Goal: Task Accomplishment & Management: Manage account settings

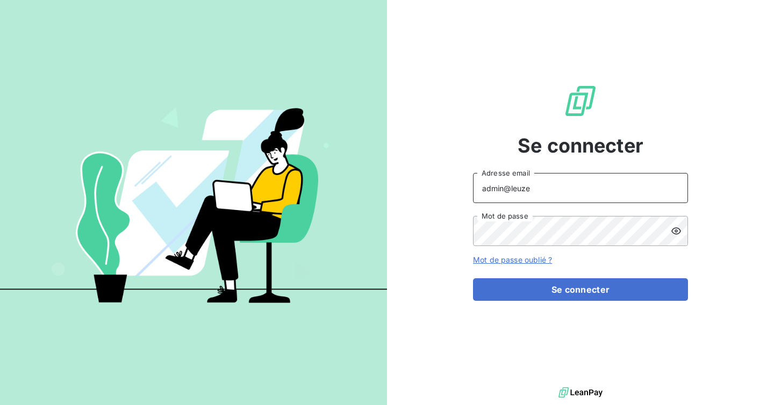
click at [560, 187] on input "admin@leuze" at bounding box center [580, 188] width 215 height 30
type input "[EMAIL_ADDRESS][DOMAIN_NAME]"
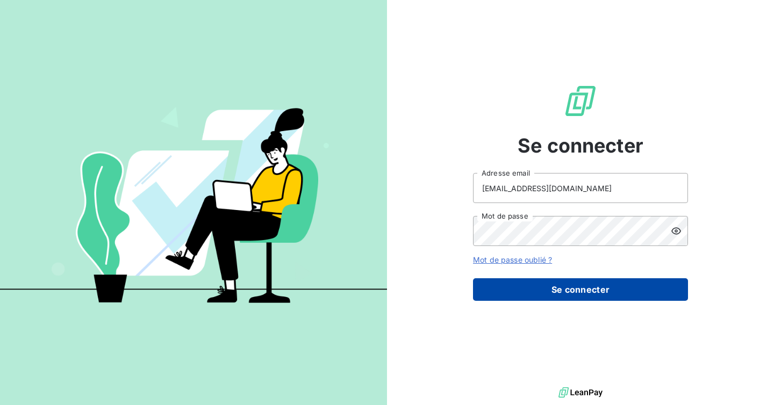
click at [551, 295] on button "Se connecter" at bounding box center [580, 290] width 215 height 23
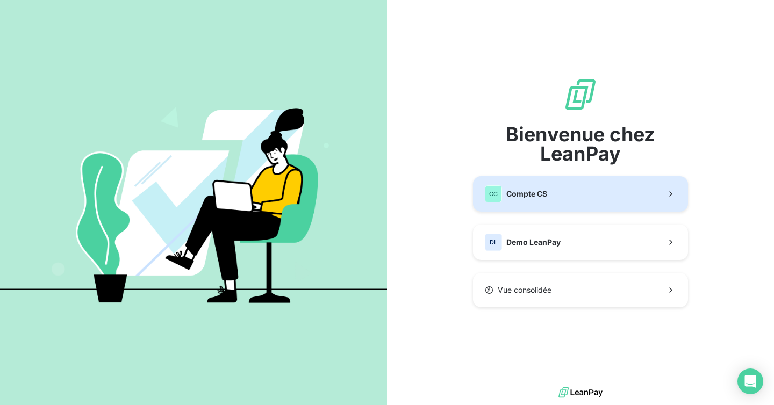
click at [558, 190] on button "CC Compte CS" at bounding box center [580, 193] width 215 height 35
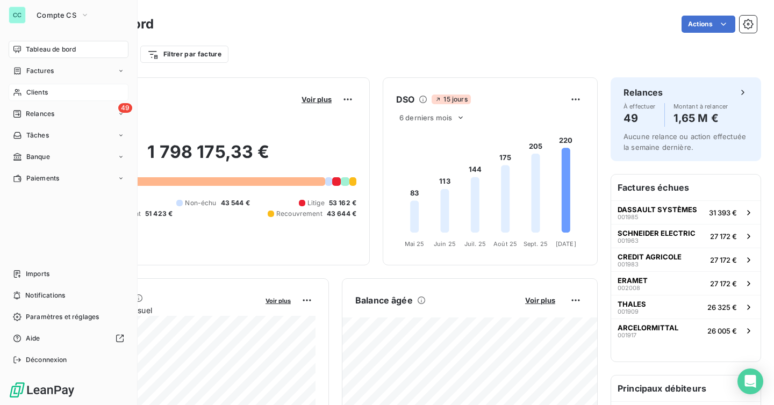
click at [33, 89] on span "Clients" at bounding box center [37, 93] width 22 height 10
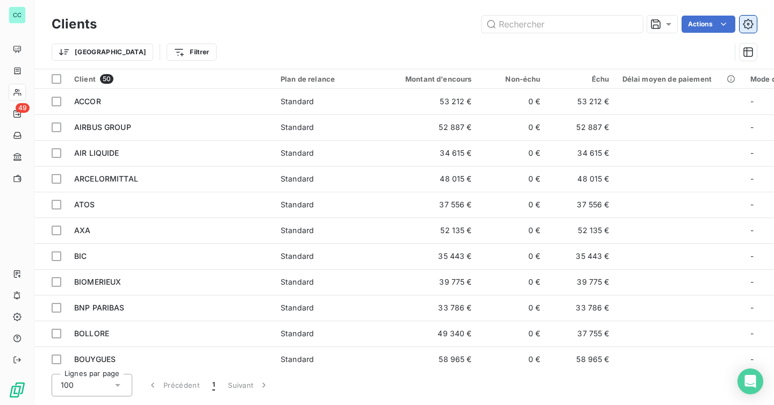
click at [747, 25] on icon "button" at bounding box center [748, 24] width 3 height 3
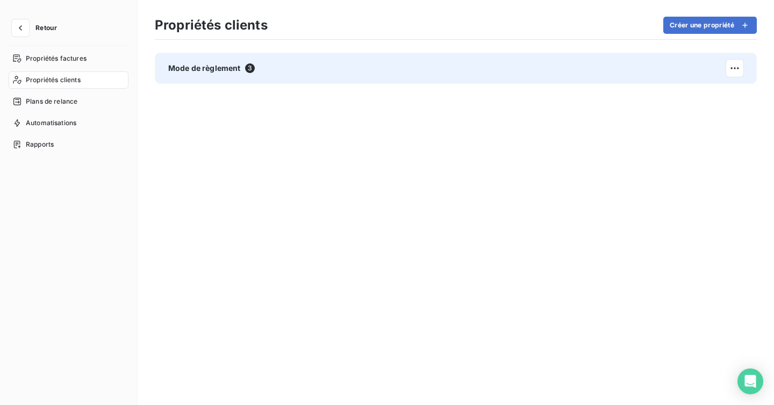
click at [348, 67] on div "Mode de règlement 3" at bounding box center [456, 68] width 602 height 31
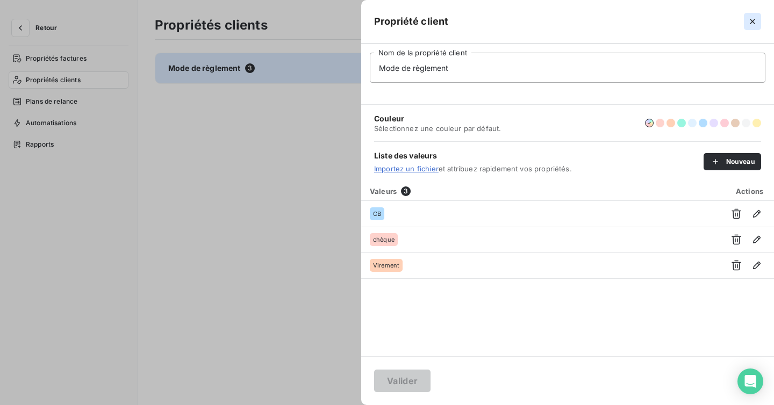
click at [753, 18] on icon "button" at bounding box center [752, 21] width 11 height 11
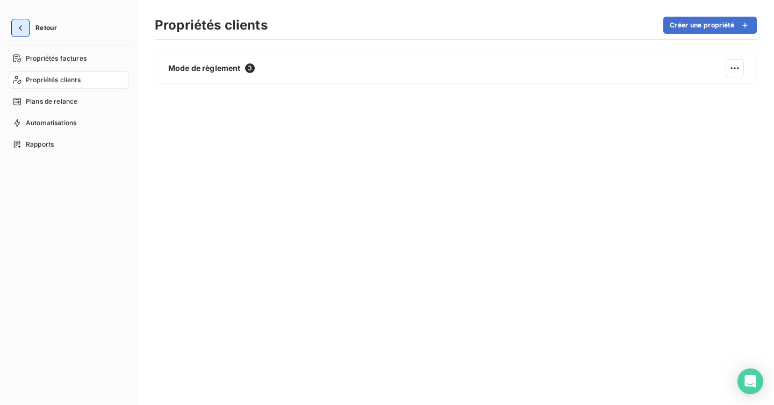
click at [19, 33] on button "button" at bounding box center [20, 27] width 17 height 17
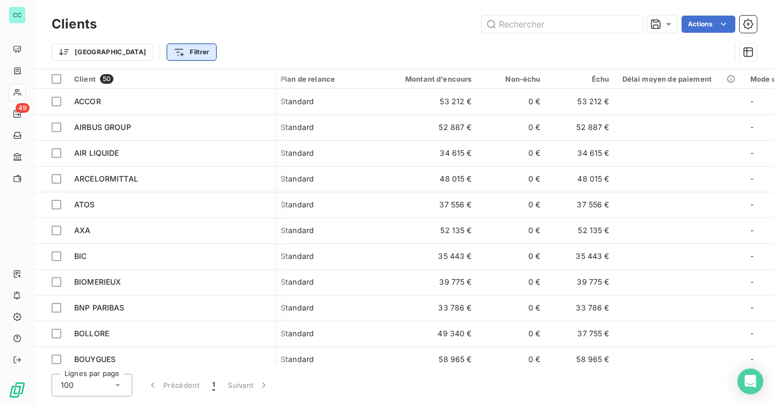
scroll to position [0, 66]
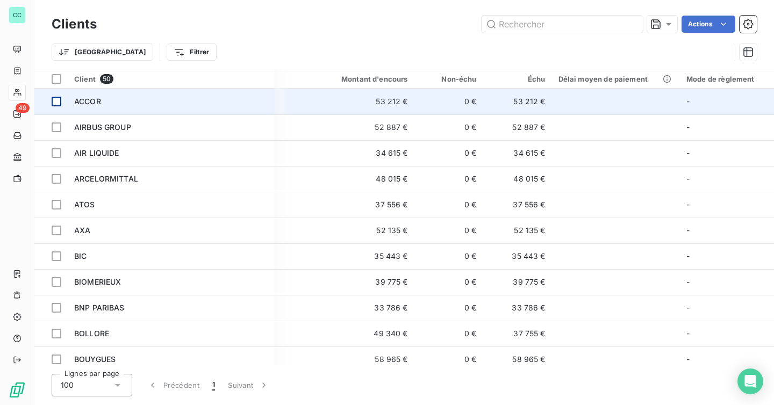
click at [62, 103] on td at bounding box center [50, 102] width 33 height 26
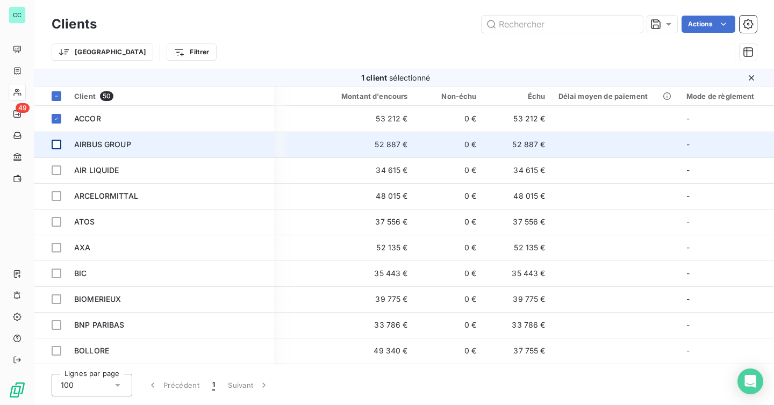
click at [61, 142] on div at bounding box center [57, 145] width 10 height 10
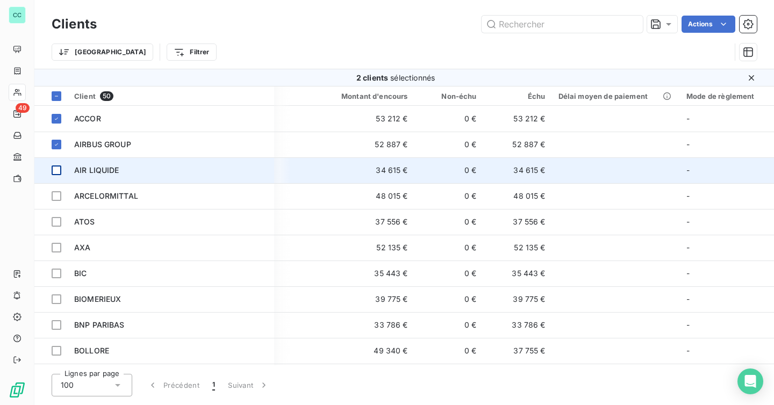
click at [59, 175] on td at bounding box center [50, 171] width 33 height 26
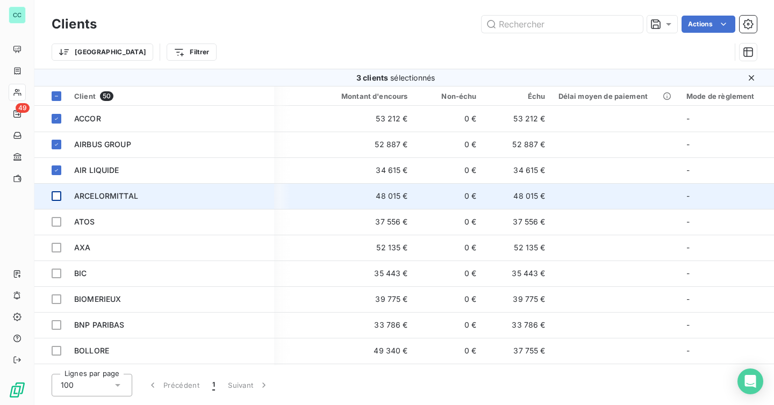
click at [59, 200] on div at bounding box center [57, 196] width 10 height 10
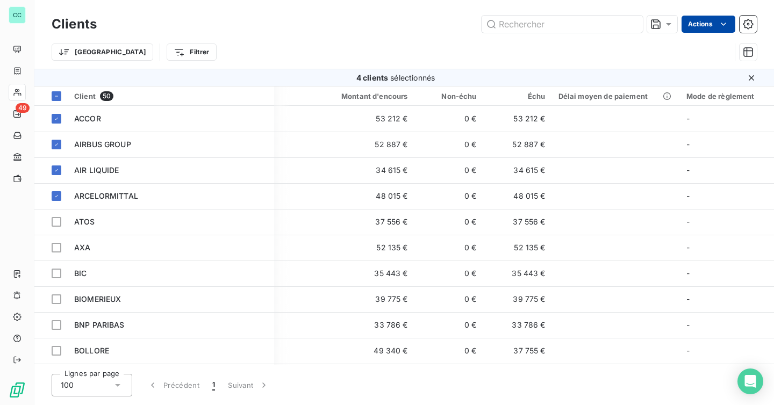
click at [709, 25] on html "CC 49 Clients Actions Trier Filtrer 4 clients sélectionnés Client 50 Plan de re…" at bounding box center [387, 202] width 774 height 405
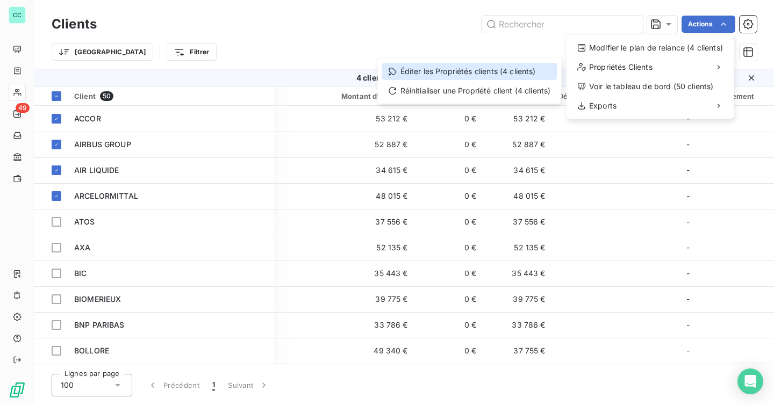
click at [522, 75] on div "Éditer les Propriétés clients (4 clients)" at bounding box center [469, 71] width 175 height 17
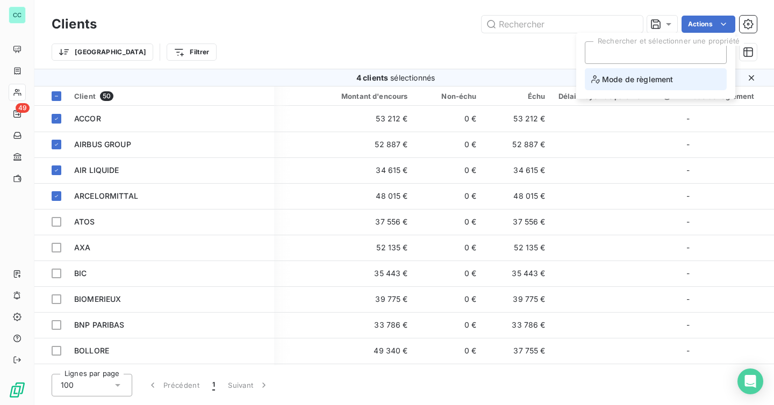
click at [652, 80] on span "Mode de règlement" at bounding box center [632, 79] width 82 height 13
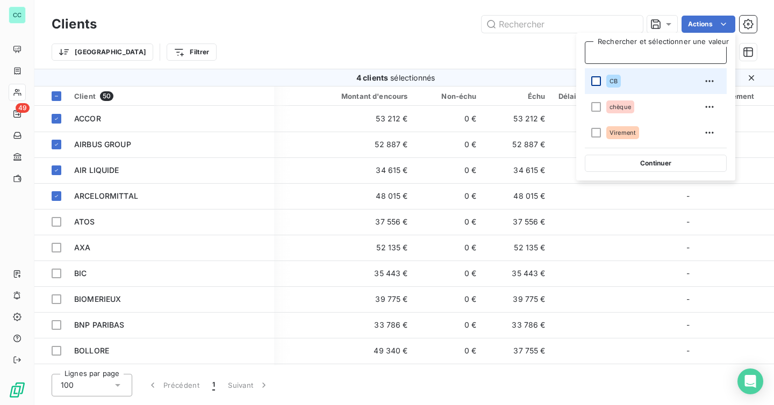
click at [599, 83] on div at bounding box center [596, 81] width 10 height 10
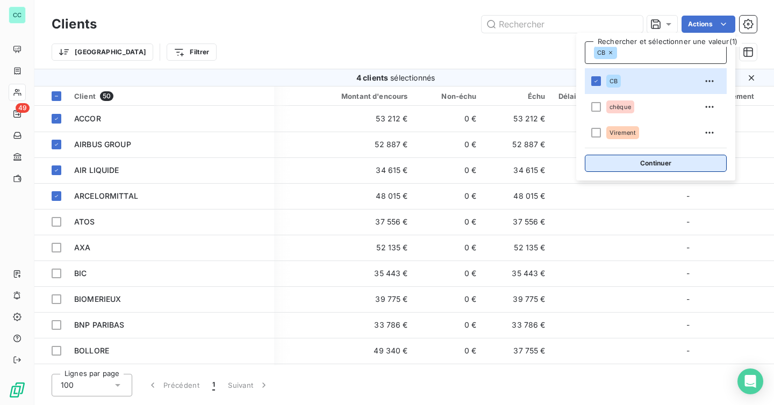
click at [638, 164] on button "Continuer" at bounding box center [656, 163] width 142 height 17
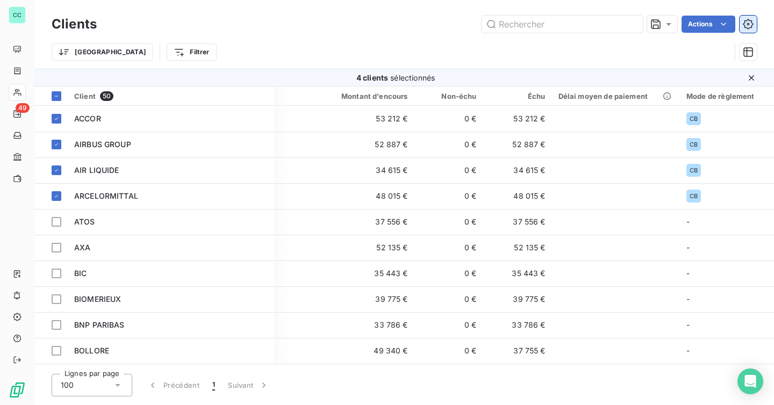
click at [748, 23] on icon "button" at bounding box center [748, 24] width 11 height 11
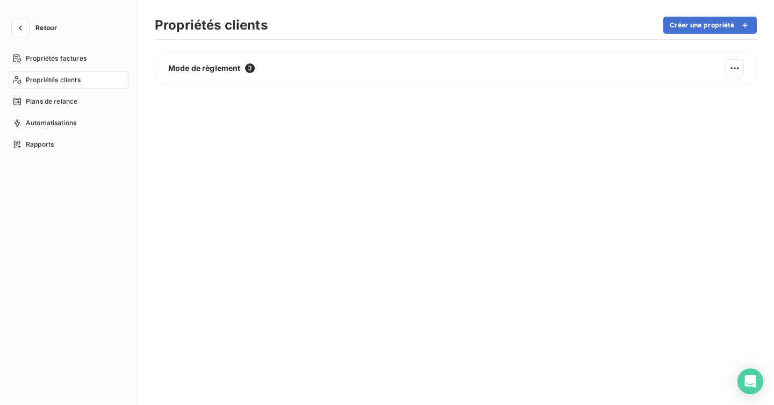
click at [20, 38] on div "Retour" at bounding box center [69, 32] width 120 height 26
click at [20, 33] on button "button" at bounding box center [20, 27] width 17 height 17
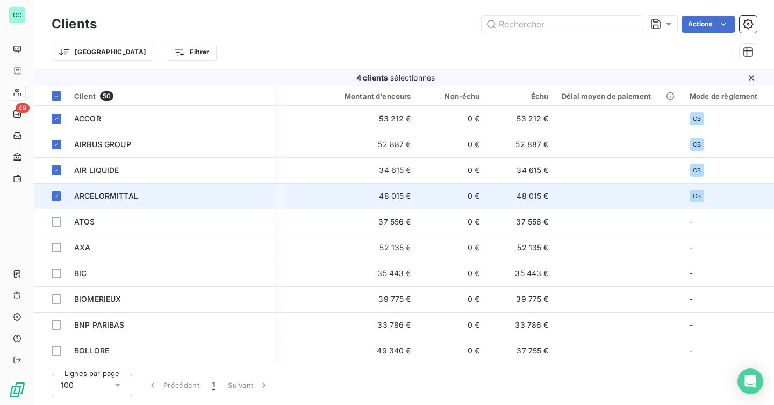
scroll to position [0, 66]
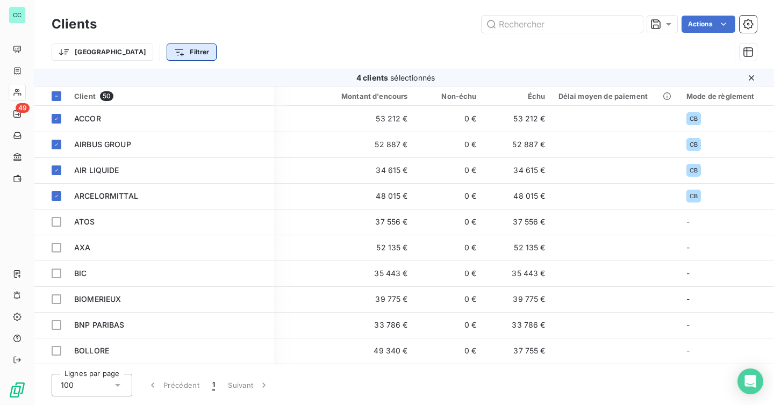
click at [148, 54] on html "CC 49 Clients Actions Trier Filtrer 4 clients sélectionnés Client 50 Plan de re…" at bounding box center [387, 202] width 774 height 405
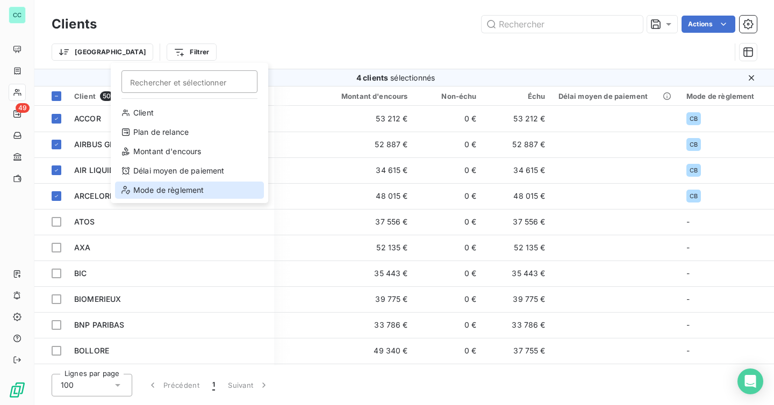
click at [167, 197] on div "Mode de règlement" at bounding box center [189, 190] width 149 height 17
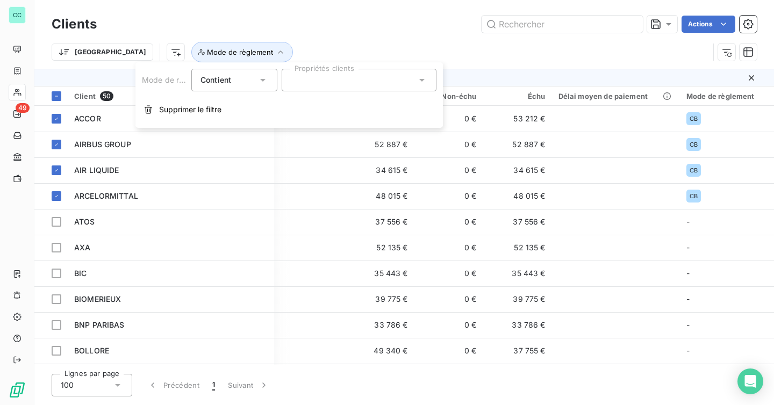
click at [335, 81] on div at bounding box center [359, 80] width 155 height 23
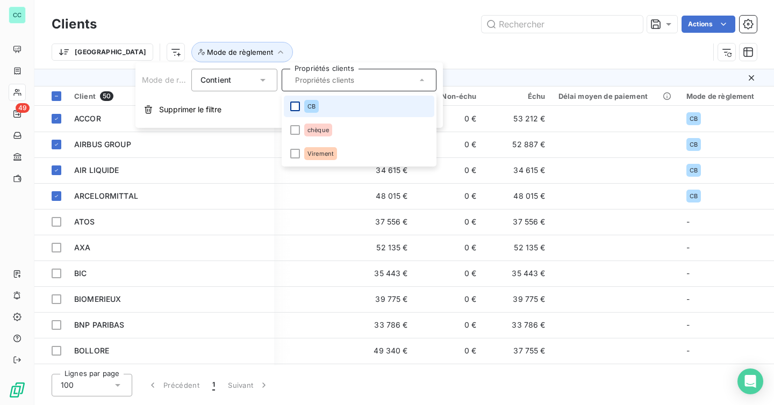
click at [298, 106] on div at bounding box center [295, 107] width 10 height 10
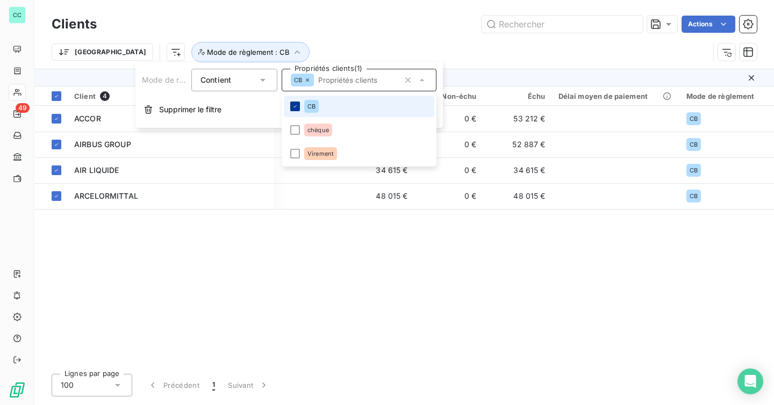
scroll to position [0, 61]
click at [298, 106] on icon at bounding box center [295, 106] width 6 height 6
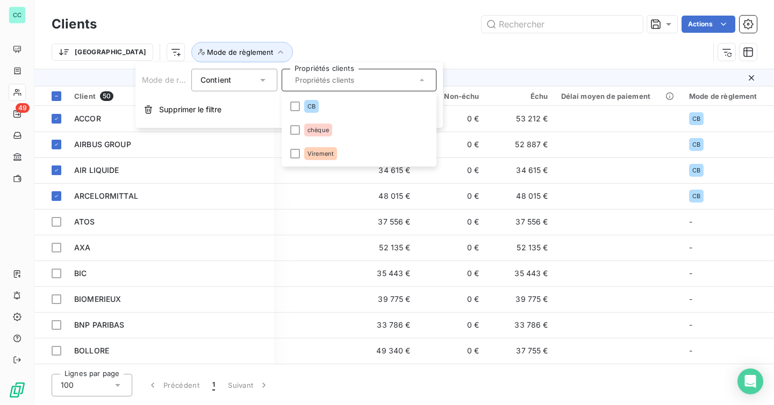
click at [272, 46] on div "Trier Mode de règlement" at bounding box center [381, 52] width 658 height 20
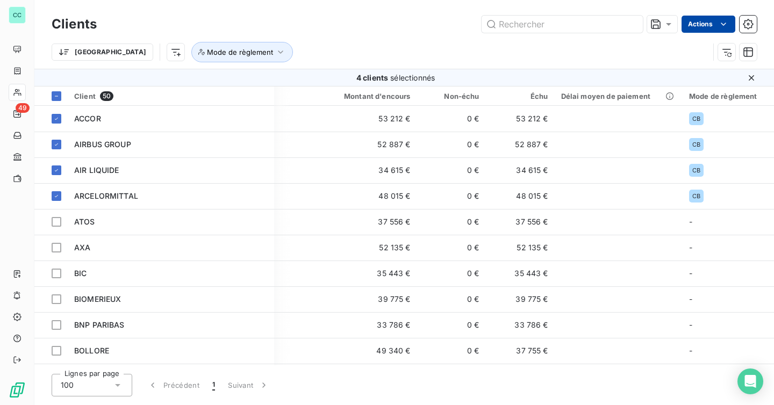
click at [694, 22] on html "CC 49 Clients Actions Trier Mode de règlement 4 clients sélectionnés Client 50 …" at bounding box center [387, 202] width 774 height 405
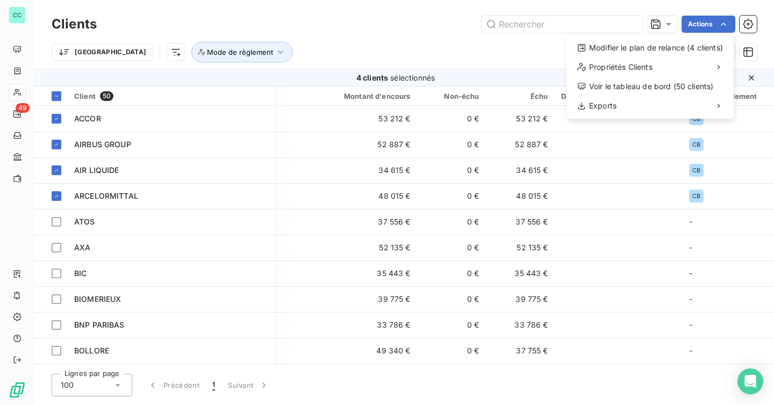
click at [413, 32] on html "CC 49 Clients Actions Modifier le plan de relance (4 clients) Propriétés Client…" at bounding box center [387, 202] width 774 height 405
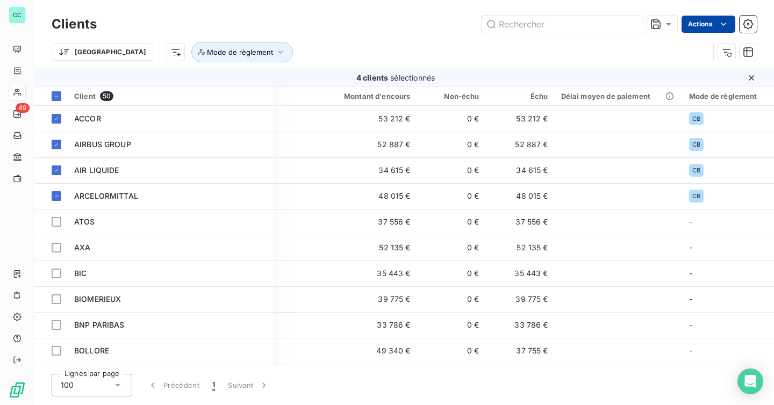
click at [718, 30] on html "CC 49 Clients Actions Trier Mode de règlement 4 clients sélectionnés Client 50 …" at bounding box center [387, 202] width 774 height 405
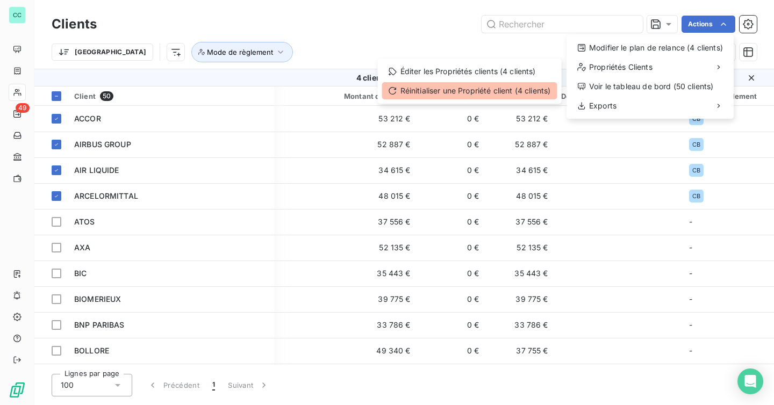
click at [485, 91] on div "Réinitialiser une Propriété client (4 clients)" at bounding box center [469, 90] width 175 height 17
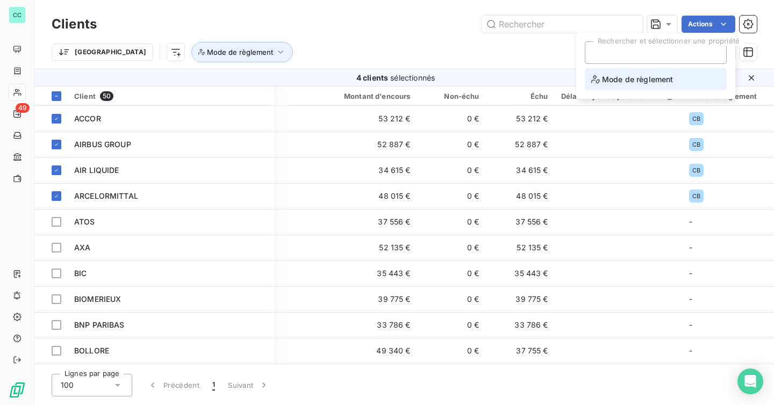
click at [618, 83] on span "Mode de règlement" at bounding box center [632, 79] width 82 height 13
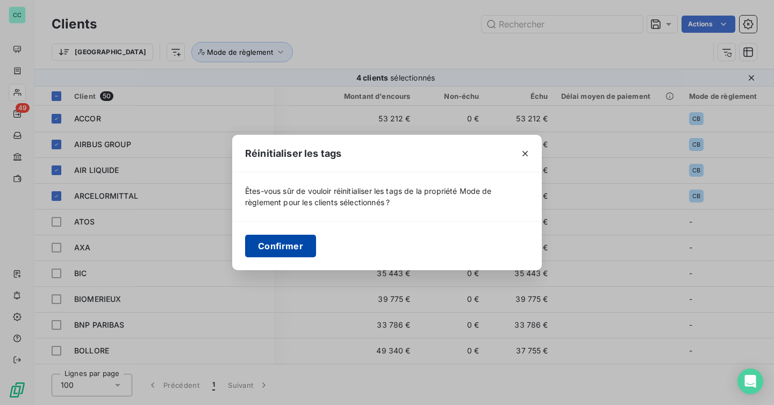
click at [297, 242] on button "Confirmer" at bounding box center [280, 246] width 71 height 23
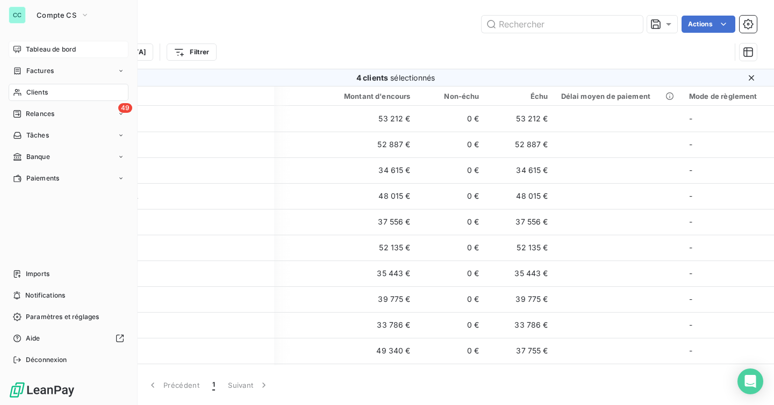
click at [33, 47] on span "Tableau de bord" at bounding box center [51, 50] width 50 height 10
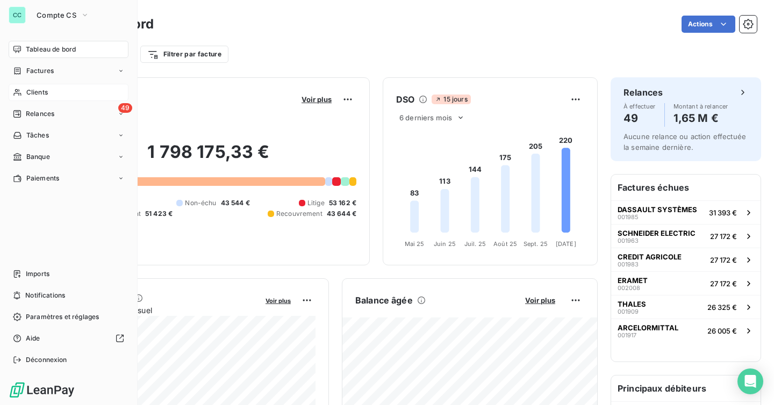
click at [36, 86] on div "Clients" at bounding box center [69, 92] width 120 height 17
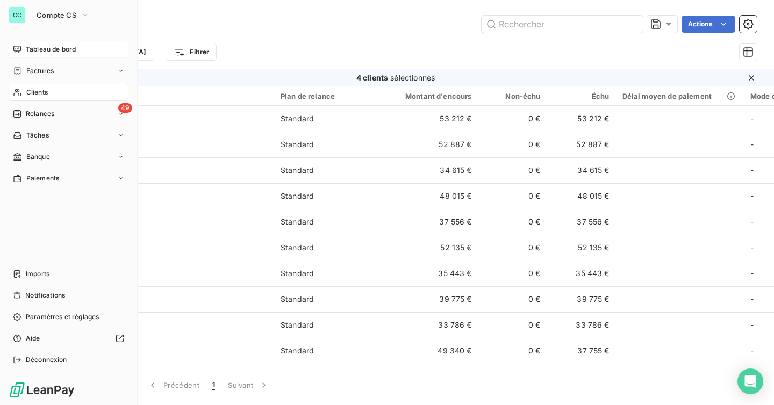
click at [31, 51] on span "Tableau de bord" at bounding box center [51, 50] width 50 height 10
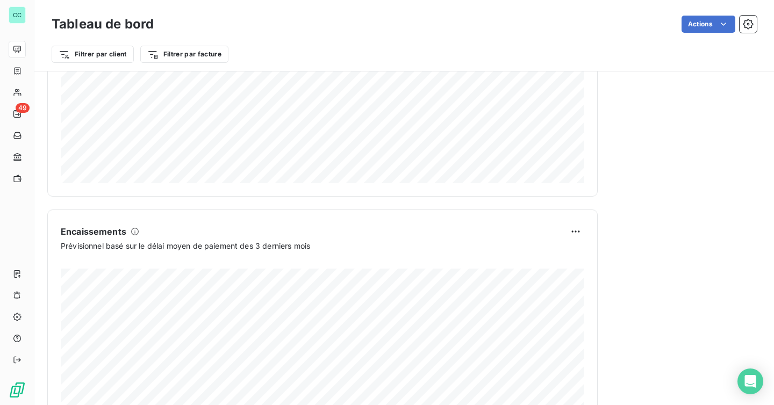
scroll to position [642, 0]
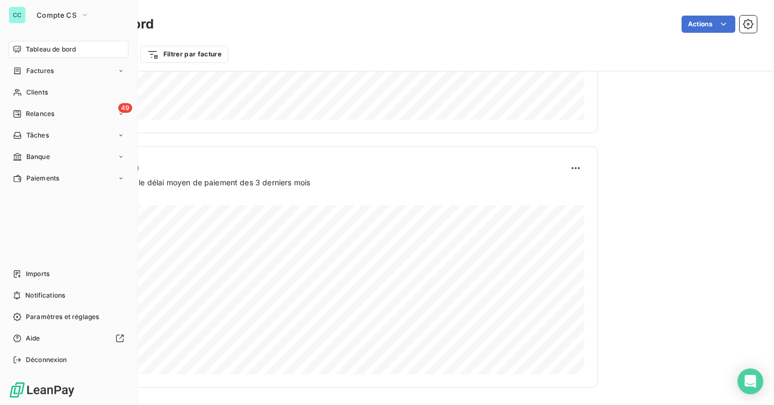
click at [31, 48] on span "Tableau de bord" at bounding box center [51, 50] width 50 height 10
click at [60, 96] on div "Clients" at bounding box center [69, 92] width 120 height 17
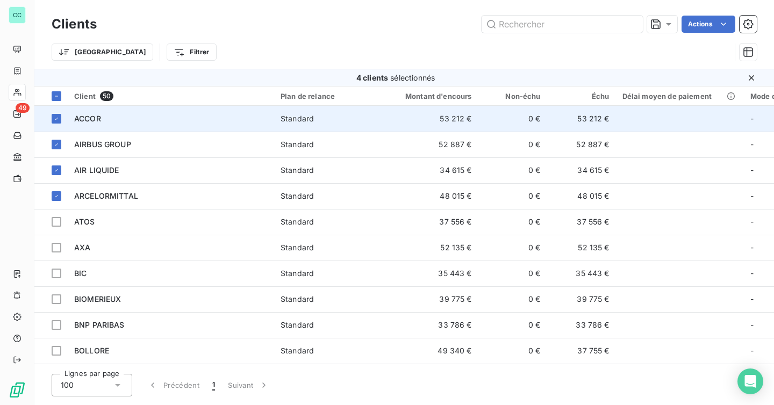
click at [220, 116] on div "ACCOR" at bounding box center [171, 118] width 194 height 11
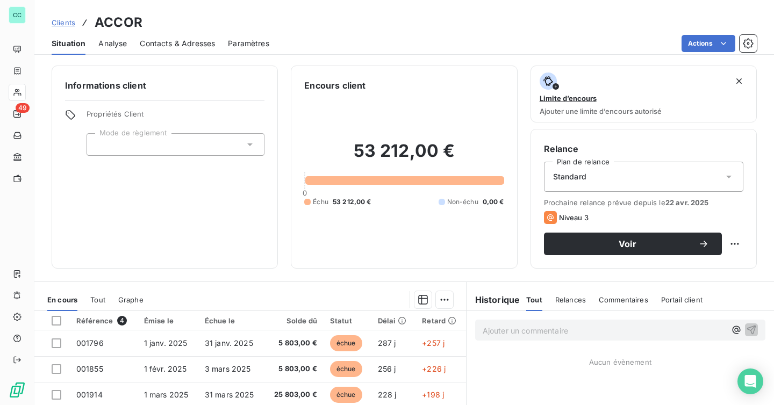
click at [206, 145] on div at bounding box center [176, 144] width 178 height 23
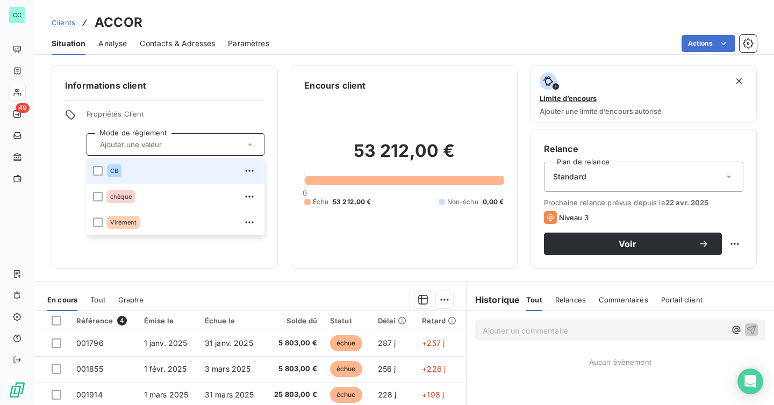
click at [190, 138] on div at bounding box center [176, 144] width 178 height 23
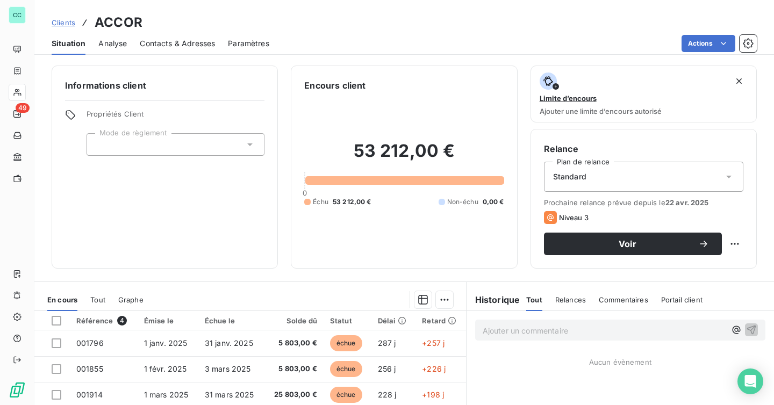
click at [190, 138] on div at bounding box center [176, 144] width 178 height 23
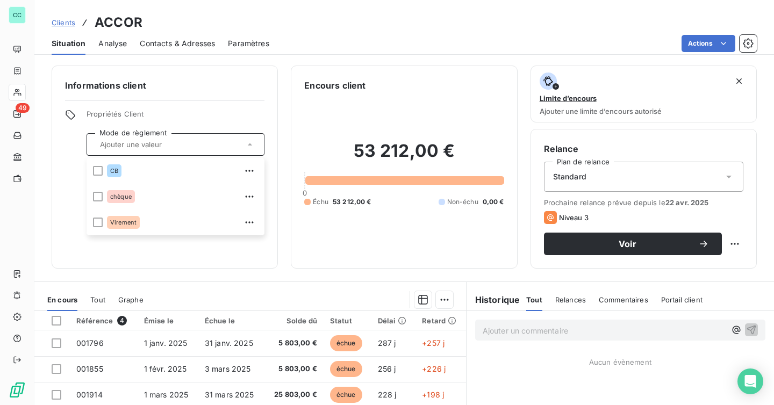
click at [117, 108] on div "Informations client Propriétés Client Mode de règlement CB chèque Virement" at bounding box center [165, 167] width 226 height 203
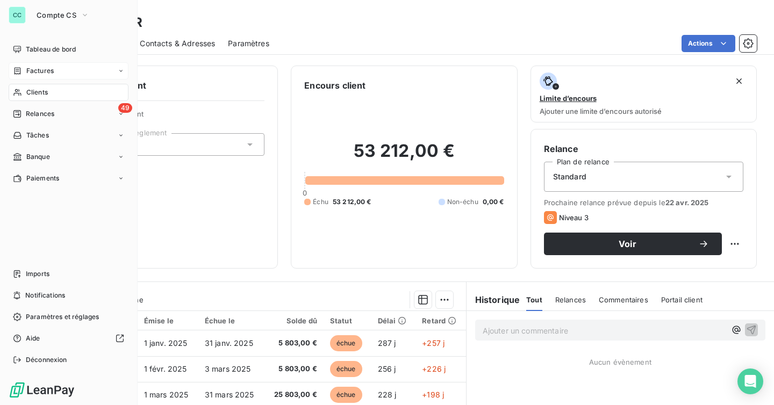
click at [13, 66] on div "Factures" at bounding box center [33, 71] width 41 height 10
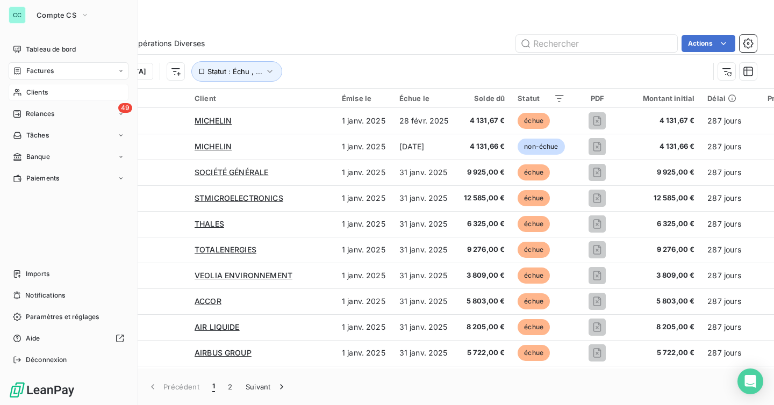
click at [20, 88] on div "Clients" at bounding box center [69, 92] width 120 height 17
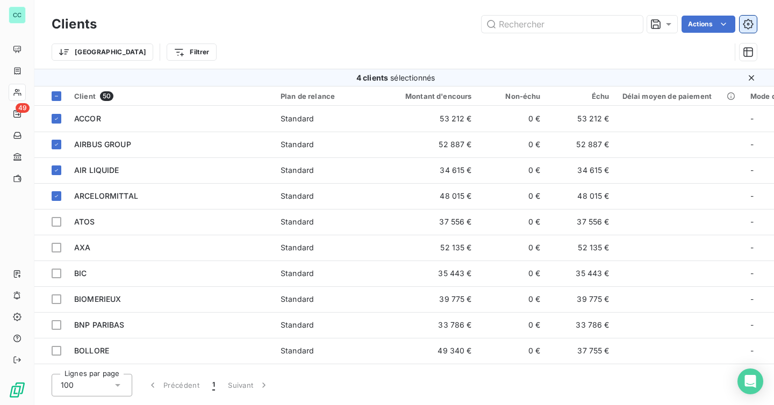
click at [747, 25] on icon "button" at bounding box center [748, 24] width 11 height 11
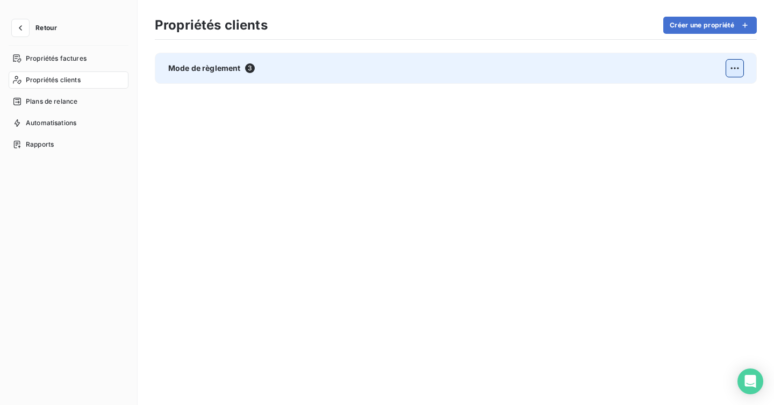
click at [731, 65] on html "Retour Propriétés factures Propriétés clients Plans de relance Automatisations …" at bounding box center [387, 202] width 774 height 405
click at [609, 114] on div "Supprimer" at bounding box center [591, 115] width 62 height 17
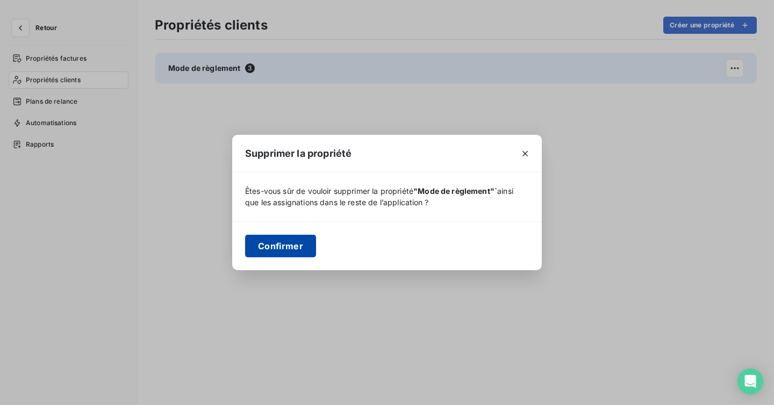
click at [305, 246] on button "Confirmer" at bounding box center [280, 246] width 71 height 23
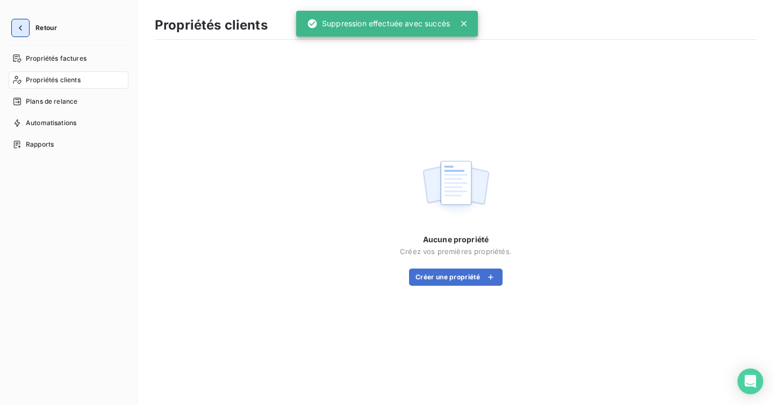
click at [22, 23] on icon "button" at bounding box center [20, 28] width 11 height 11
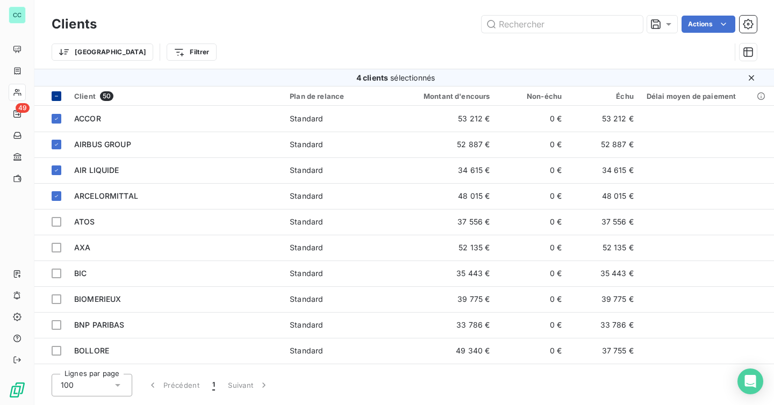
click at [62, 93] on th at bounding box center [50, 96] width 33 height 19
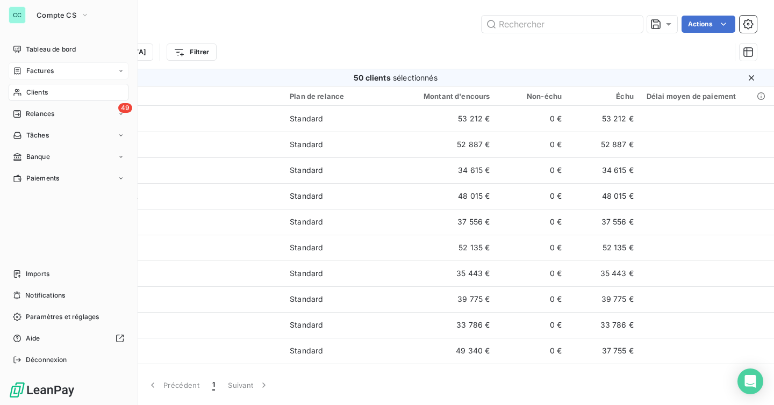
click at [12, 70] on div "Factures" at bounding box center [69, 70] width 120 height 17
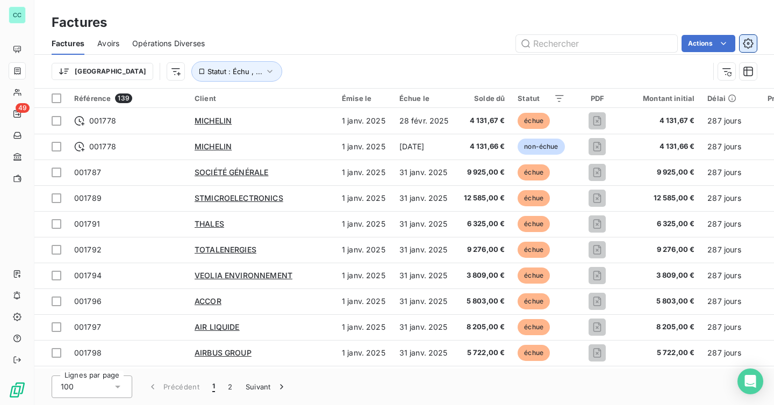
click at [749, 36] on button "button" at bounding box center [748, 43] width 17 height 17
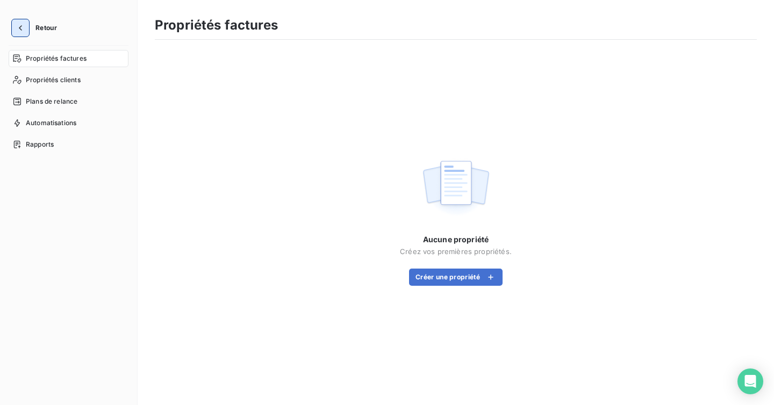
click at [21, 26] on icon "button" at bounding box center [20, 27] width 3 height 5
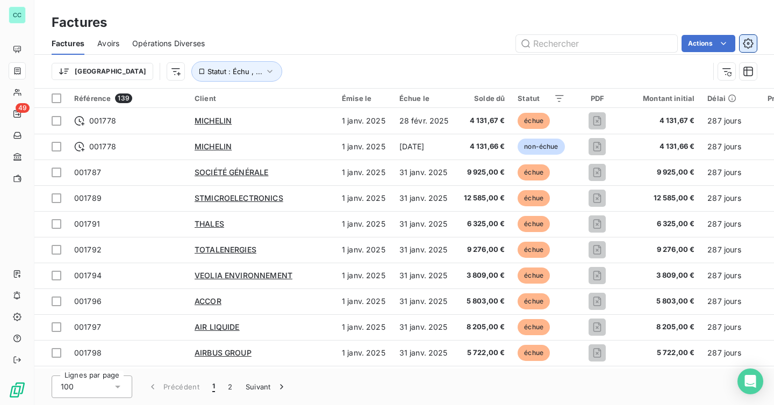
click at [752, 47] on icon "button" at bounding box center [748, 43] width 11 height 11
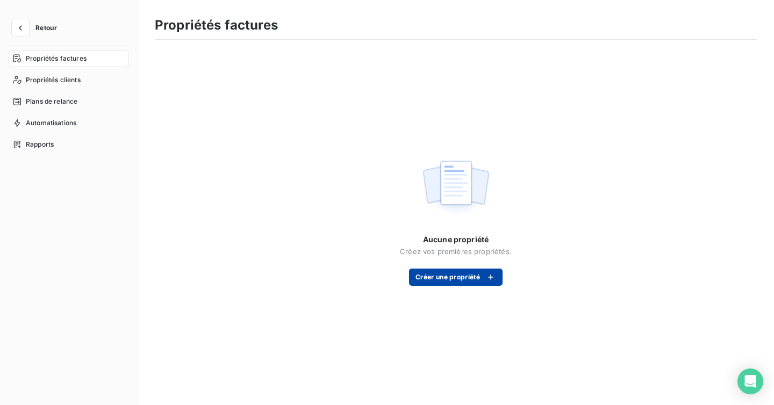
click at [442, 277] on button "Créer une propriété" at bounding box center [456, 277] width 94 height 17
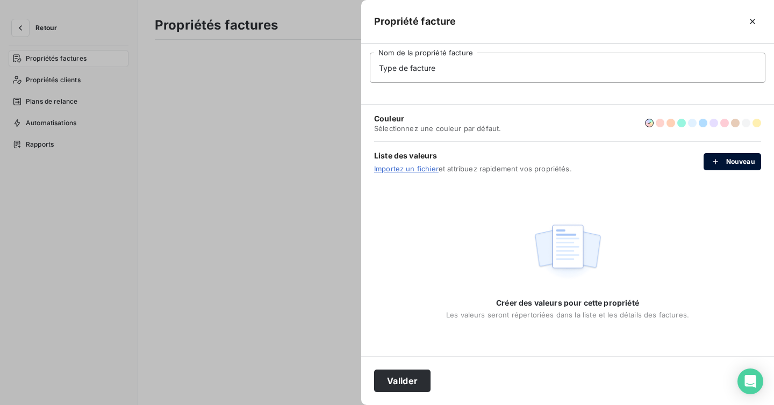
type input "Type de facture"
click at [730, 155] on button "Nouveau" at bounding box center [733, 161] width 58 height 17
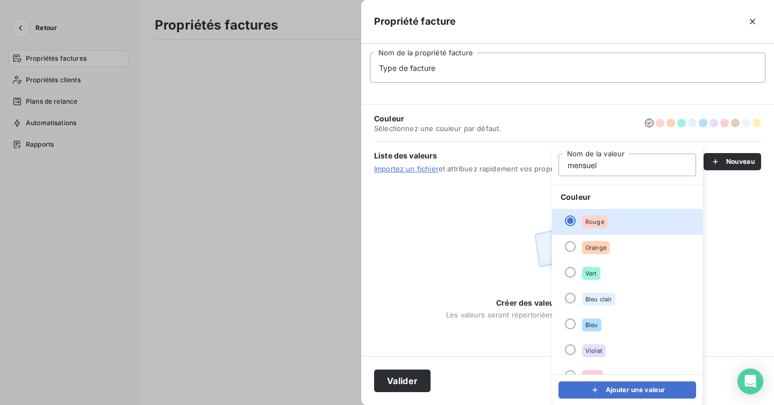
type input "Mensuel"
click at [623, 391] on button "Ajouter une valeur" at bounding box center [628, 390] width 138 height 17
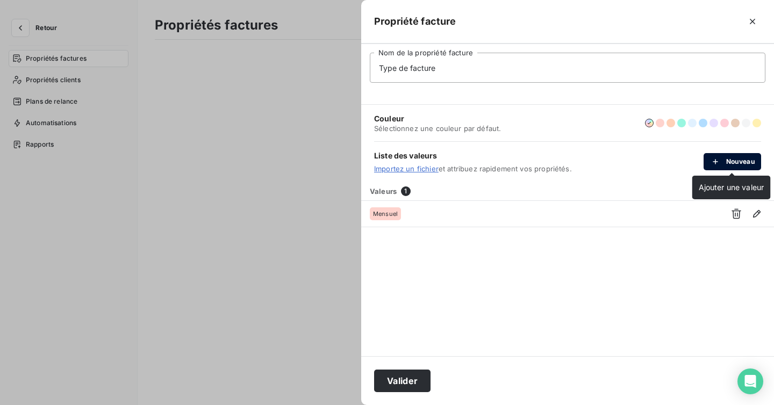
click at [731, 154] on button "Nouveau" at bounding box center [733, 161] width 58 height 17
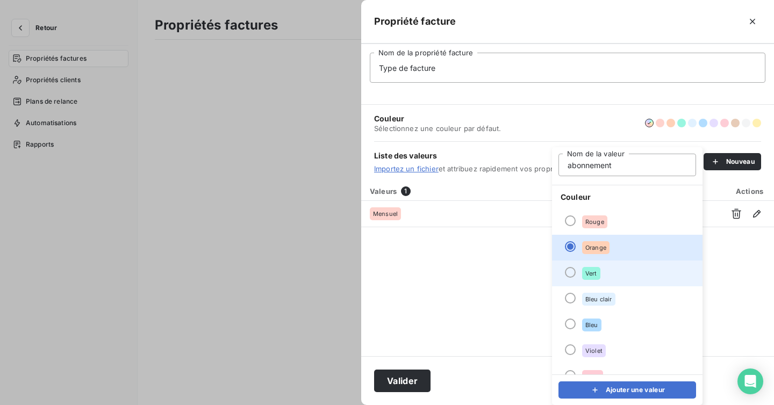
type input "abonnement"
click at [574, 272] on div at bounding box center [570, 272] width 11 height 11
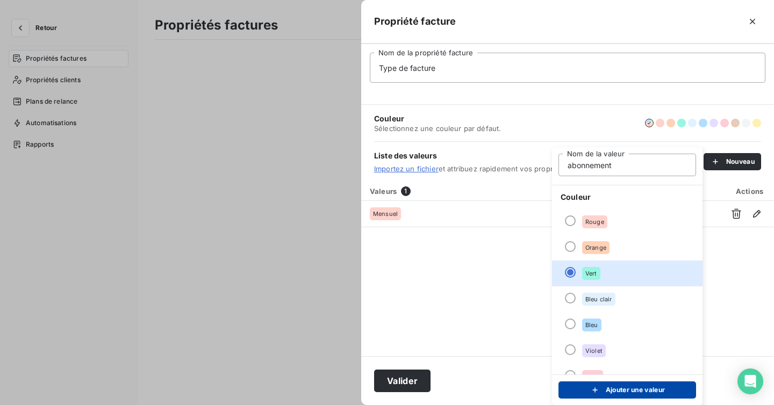
click at [619, 388] on button "Ajouter une valeur" at bounding box center [628, 390] width 138 height 17
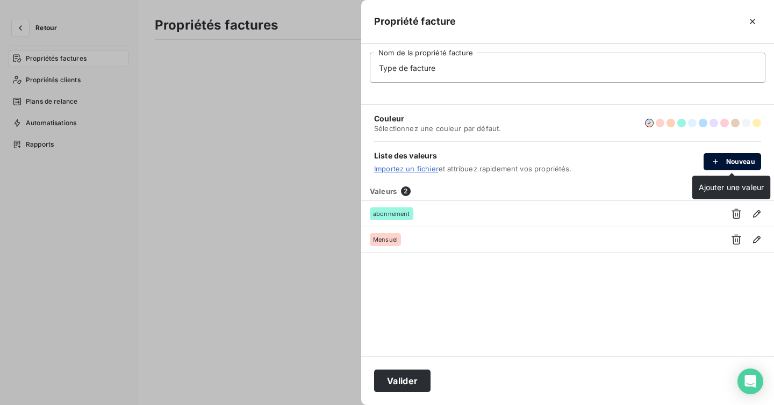
click at [739, 153] on button "Nouveau" at bounding box center [733, 161] width 58 height 17
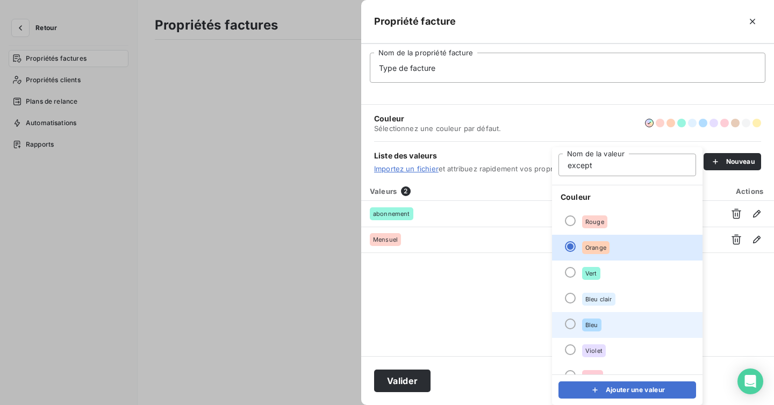
type input "except"
click at [583, 324] on div "Bleu" at bounding box center [591, 325] width 19 height 13
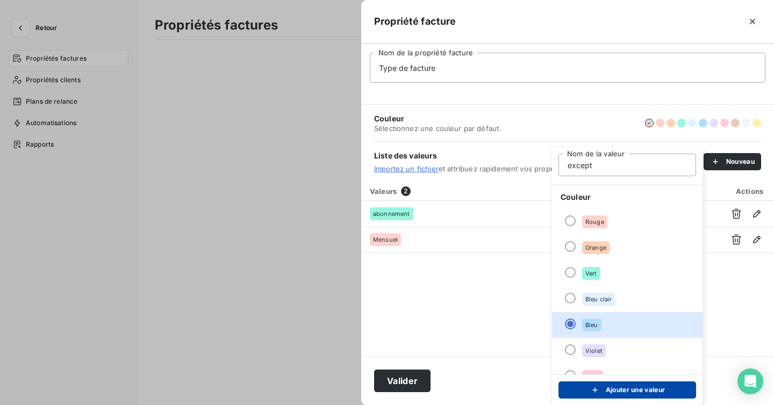
click at [602, 391] on div "submit" at bounding box center [598, 390] width 16 height 11
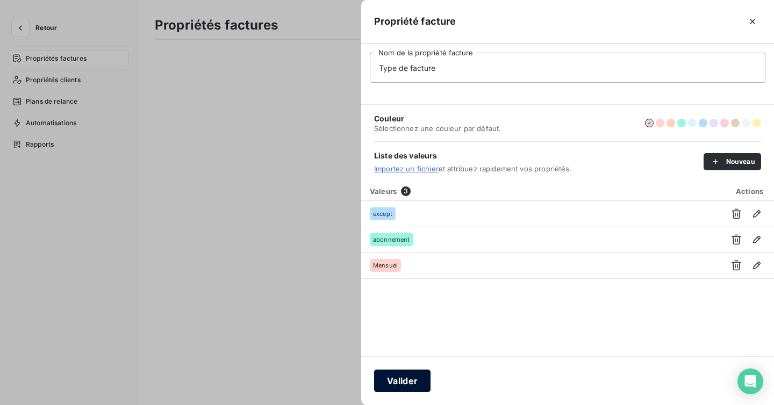
click at [419, 377] on button "Valider" at bounding box center [402, 381] width 56 height 23
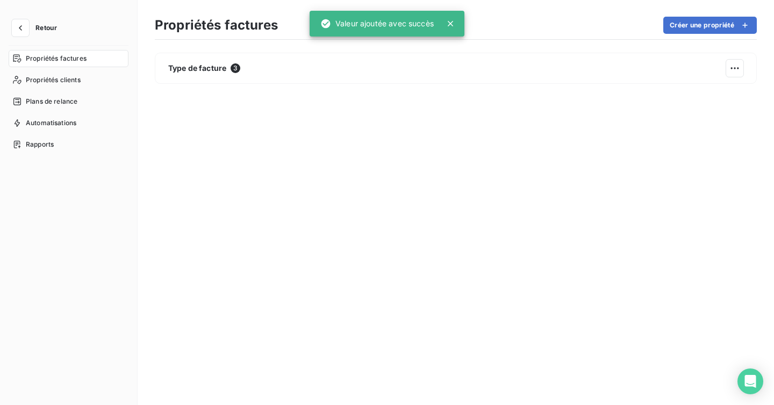
click at [29, 26] on button "Retour" at bounding box center [37, 27] width 57 height 17
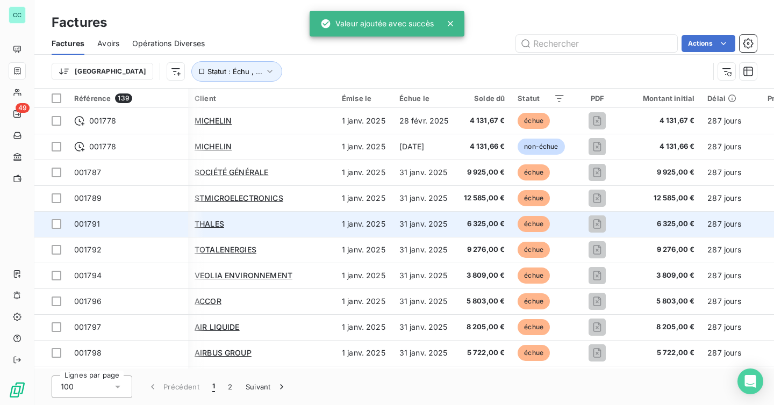
scroll to position [0, 219]
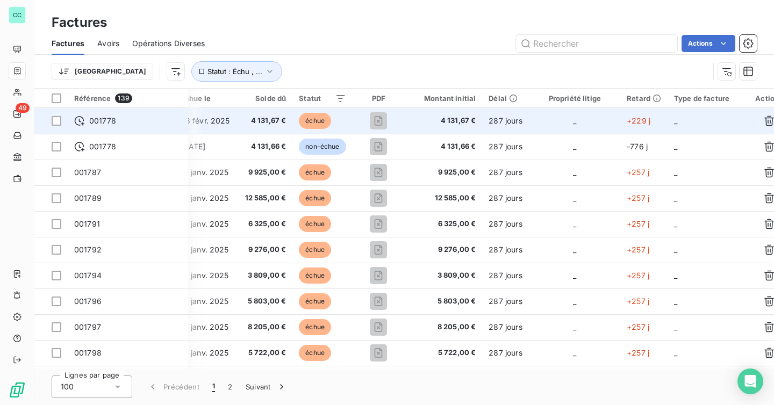
click at [530, 120] on td "_" at bounding box center [575, 121] width 91 height 26
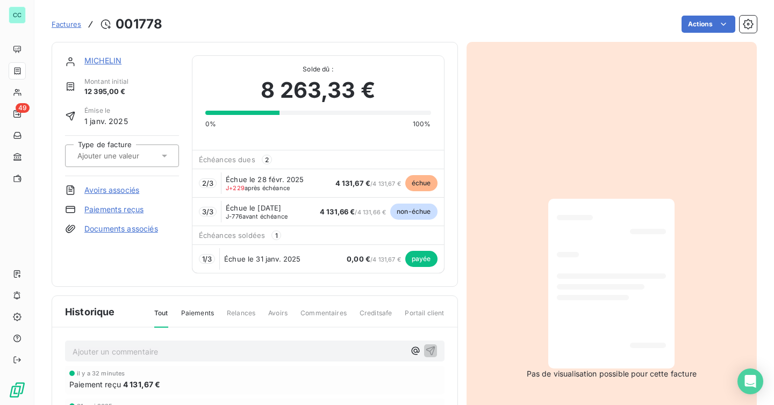
click at [148, 163] on div at bounding box center [122, 156] width 114 height 23
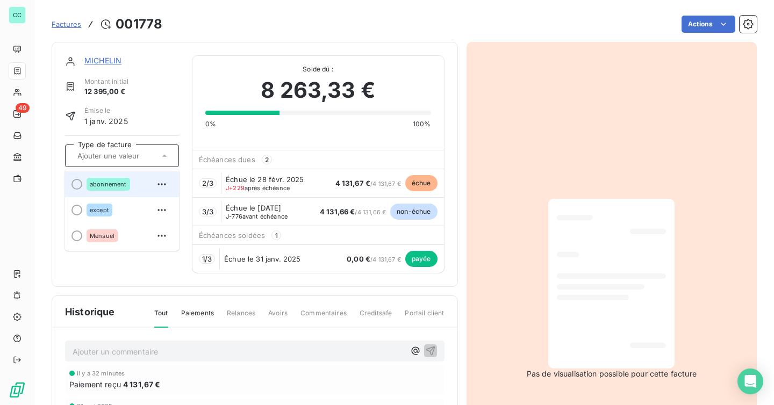
click at [134, 185] on div "abonnement" at bounding box center [129, 184] width 84 height 17
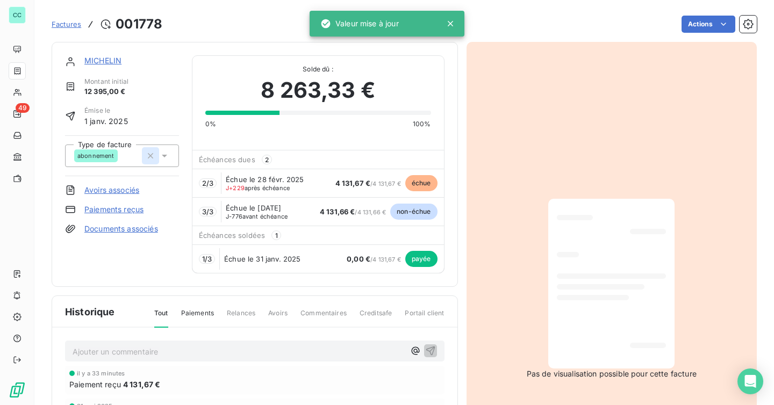
click at [154, 156] on icon "button" at bounding box center [150, 156] width 11 height 11
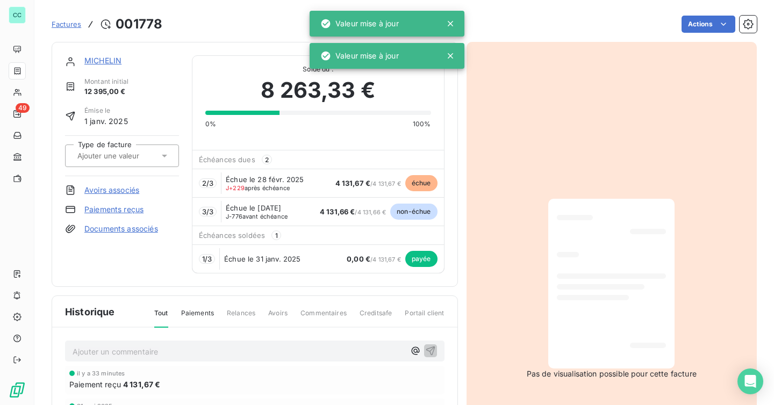
click at [70, 19] on link "Factures" at bounding box center [67, 24] width 30 height 11
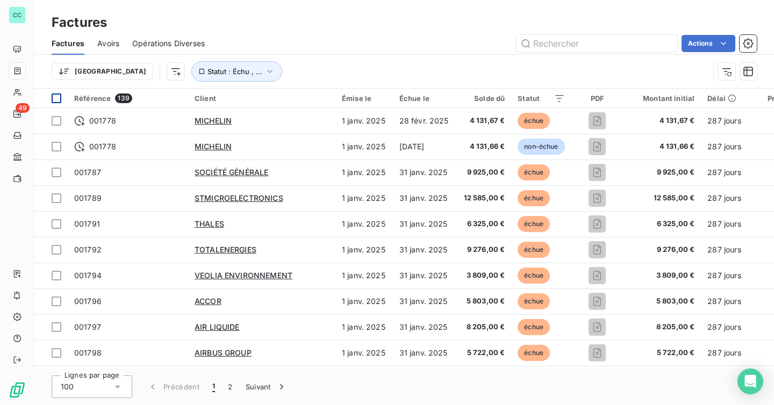
click at [59, 98] on div at bounding box center [57, 99] width 10 height 10
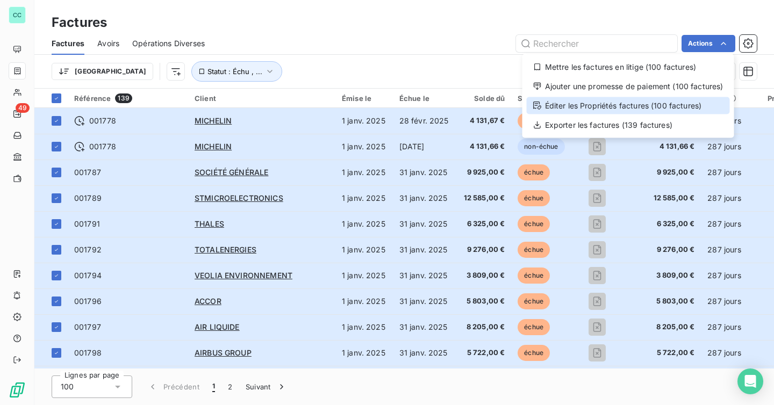
click at [681, 103] on div "Éditer les Propriétés factures (100 factures)" at bounding box center [628, 105] width 203 height 17
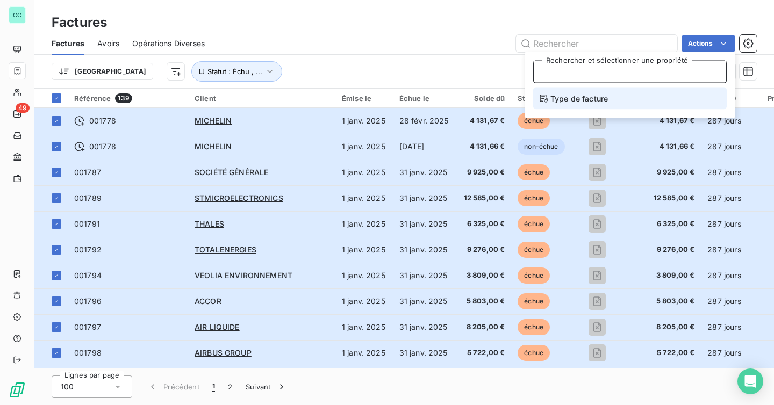
click at [611, 103] on li "Type de facture" at bounding box center [630, 99] width 194 height 22
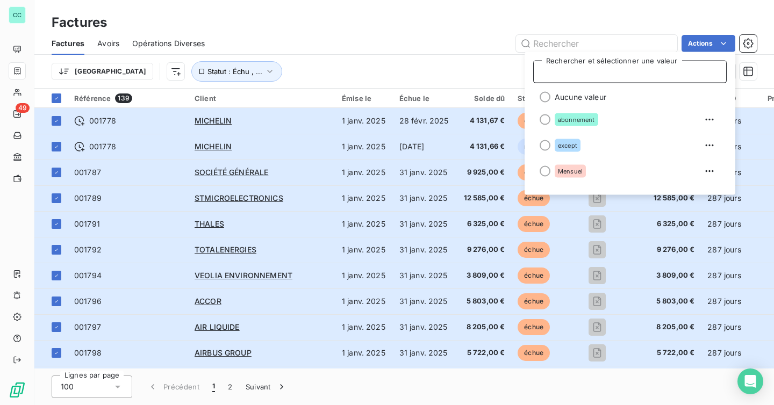
click at [417, 36] on div "Actions" at bounding box center [487, 43] width 539 height 17
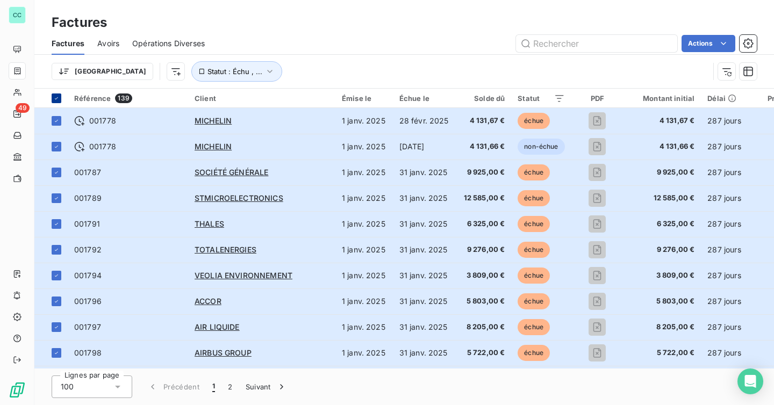
click at [54, 101] on icon at bounding box center [56, 98] width 6 height 6
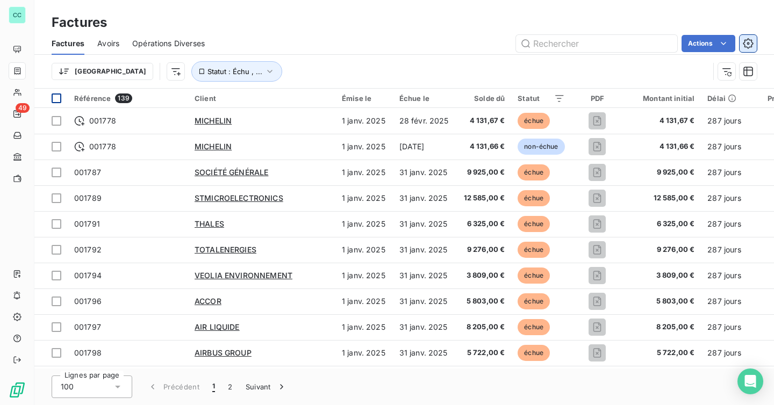
click at [749, 41] on icon "button" at bounding box center [748, 43] width 11 height 11
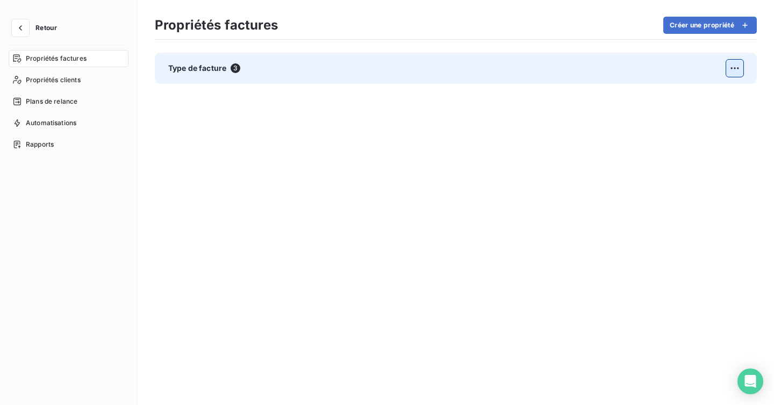
click at [742, 61] on html "Retour Propriétés factures Propriétés clients Plans de relance Automatisations …" at bounding box center [387, 202] width 774 height 405
click at [601, 120] on div "Supprimer" at bounding box center [591, 115] width 62 height 17
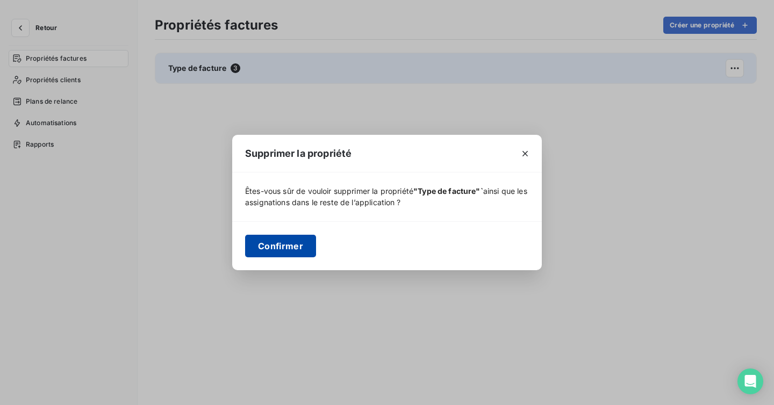
click at [281, 253] on button "Confirmer" at bounding box center [280, 246] width 71 height 23
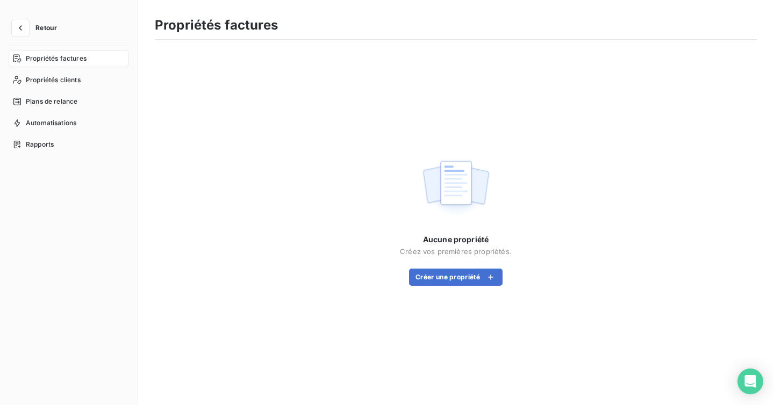
click at [29, 30] on button "Retour" at bounding box center [37, 27] width 57 height 17
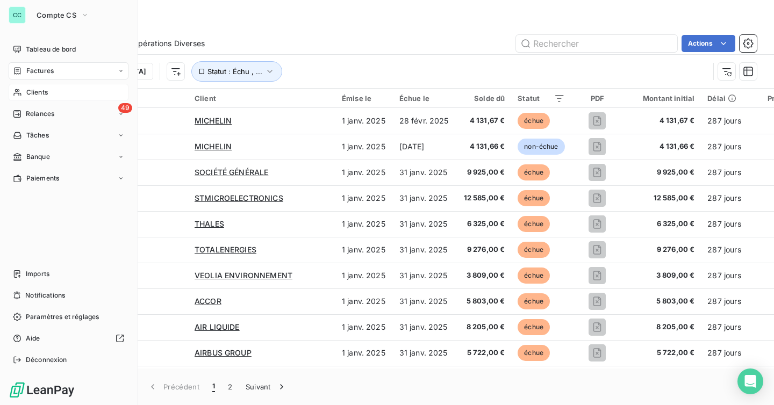
click at [21, 90] on icon at bounding box center [17, 92] width 9 height 9
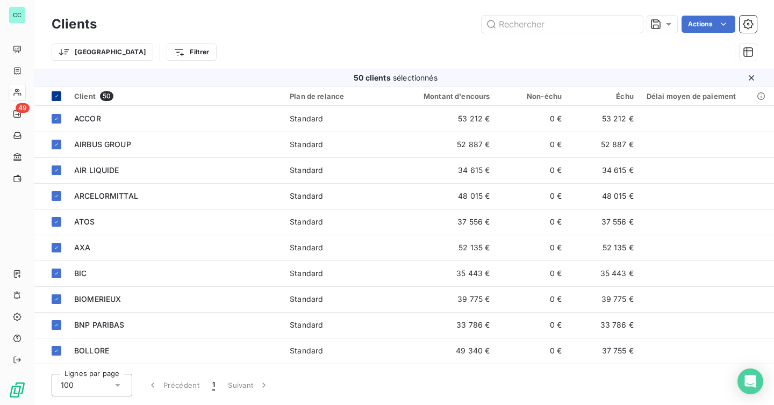
click at [57, 90] on th at bounding box center [50, 96] width 33 height 19
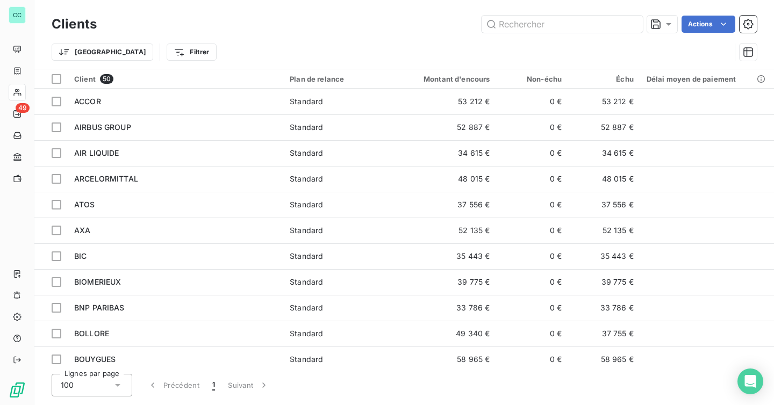
click at [264, 35] on div "Clients Actions" at bounding box center [404, 24] width 705 height 23
click at [742, 26] on button "button" at bounding box center [748, 24] width 17 height 17
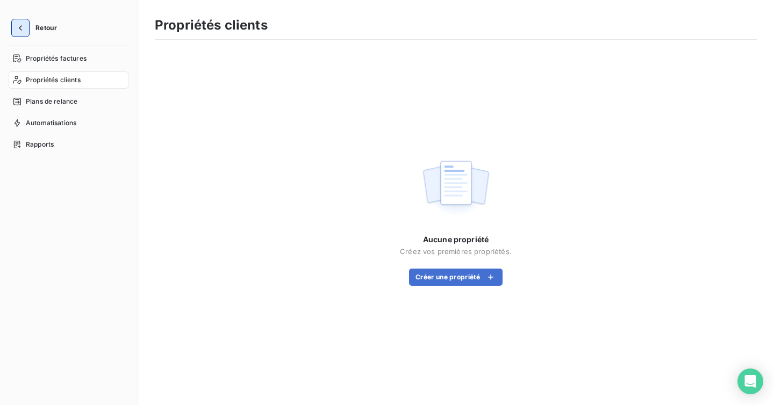
click at [28, 32] on button "button" at bounding box center [20, 27] width 17 height 17
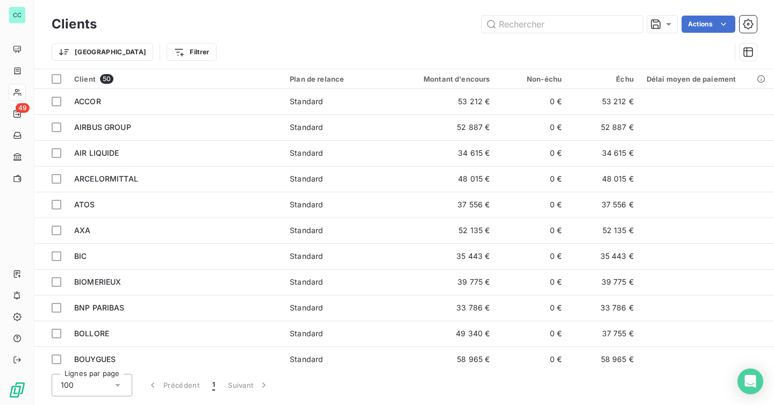
click at [720, 11] on div "Clients Actions Trier Filtrer" at bounding box center [404, 34] width 740 height 69
click at [709, 20] on html "CC 49 Clients Actions Trier Filtrer Client 50 Plan de relance Montant d'encours…" at bounding box center [387, 202] width 774 height 405
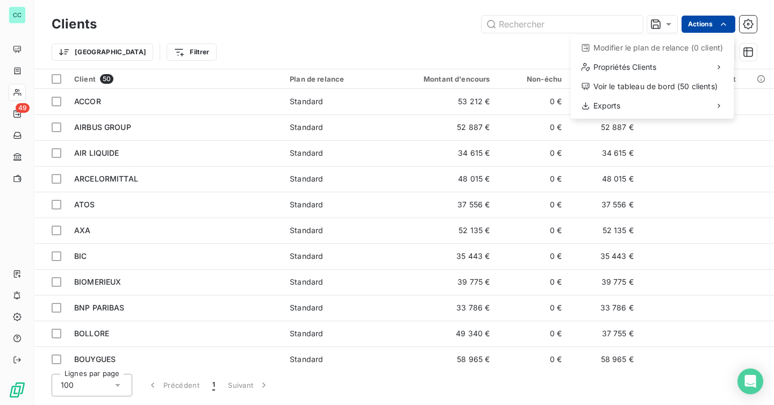
click at [709, 20] on html "CC 49 Clients Actions Modifier le plan de relance (0 client) Propriétés Clients…" at bounding box center [387, 202] width 774 height 405
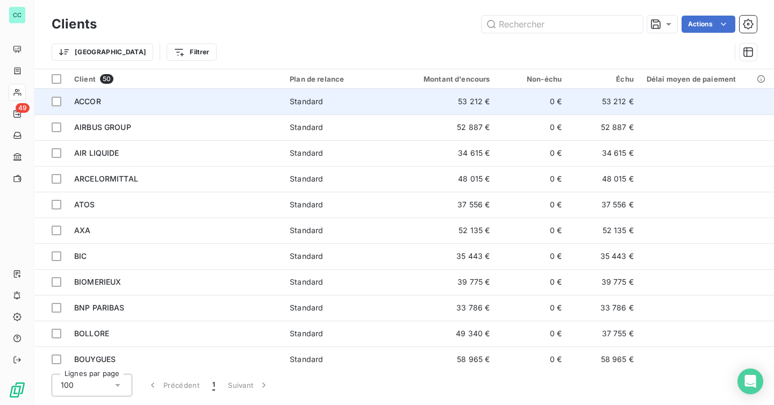
click at [216, 107] on td "ACCOR" at bounding box center [176, 102] width 216 height 26
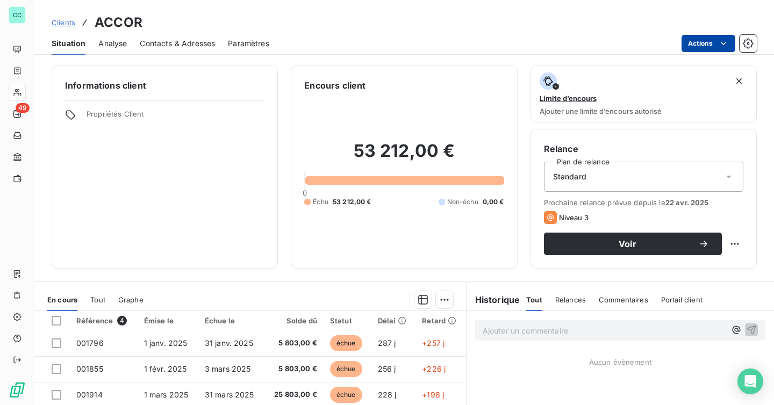
click at [697, 49] on html "CC 49 Clients ACCOR Situation Analyse Contacts & Adresses Paramètres Actions In…" at bounding box center [387, 202] width 774 height 405
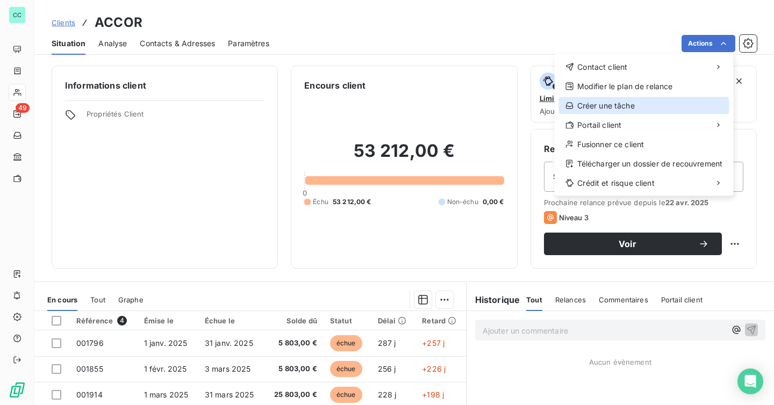
click at [621, 105] on div "Créer une tâche" at bounding box center [644, 105] width 170 height 17
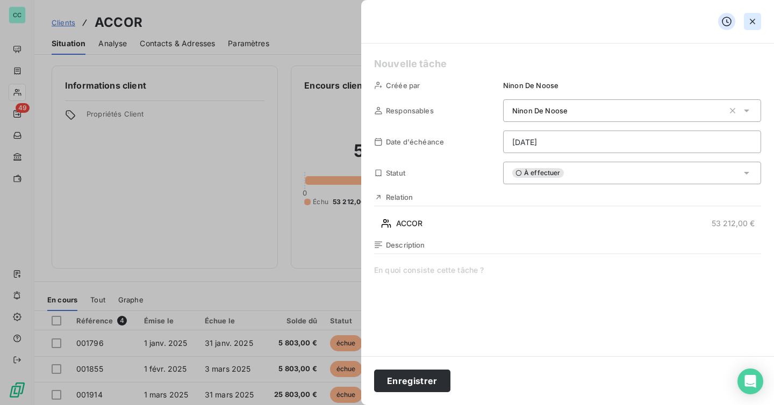
click at [749, 22] on icon "button" at bounding box center [752, 21] width 11 height 11
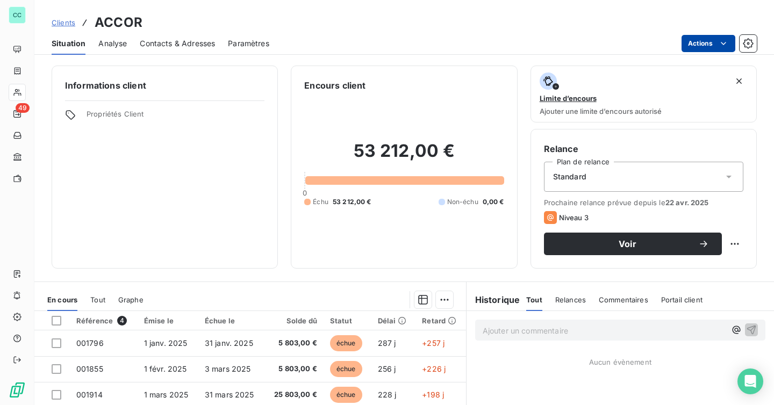
click at [701, 47] on html "CC 49 Clients ACCOR Situation Analyse Contacts & Adresses Paramètres Actions In…" at bounding box center [387, 202] width 774 height 405
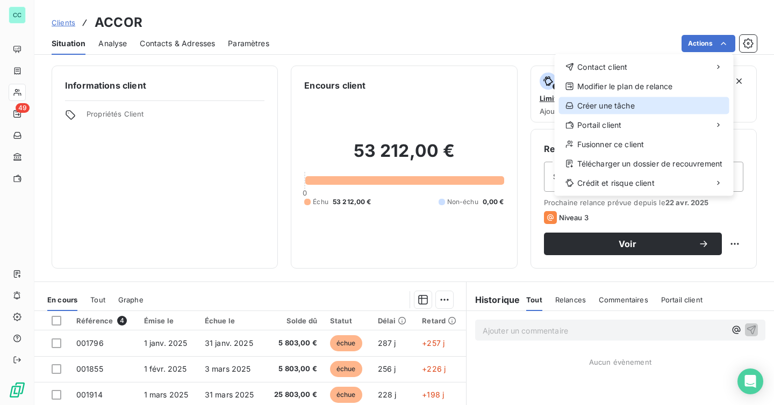
click at [618, 106] on div "Créer une tâche" at bounding box center [644, 105] width 170 height 17
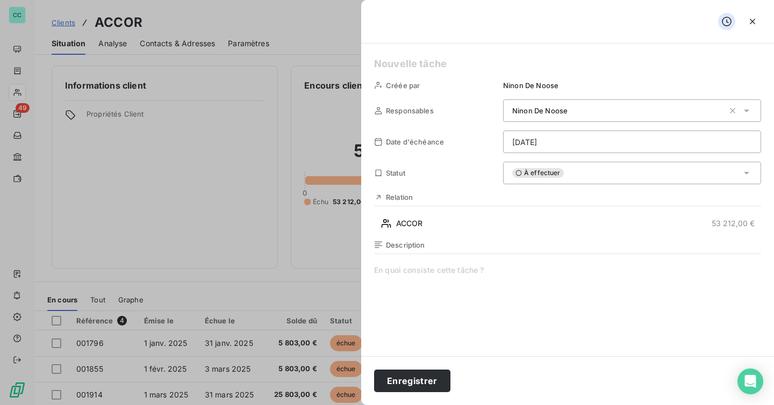
click at [453, 278] on span at bounding box center [567, 368] width 387 height 206
click at [665, 113] on div "Ninon De Noose" at bounding box center [618, 110] width 212 height 11
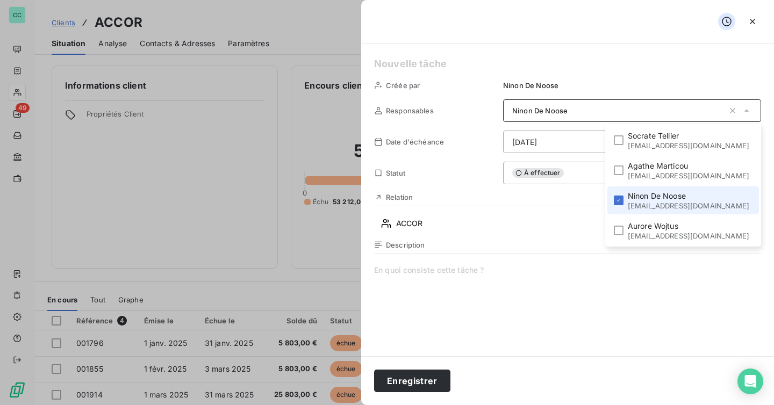
click at [665, 113] on div "Ninon De Noose" at bounding box center [618, 110] width 212 height 11
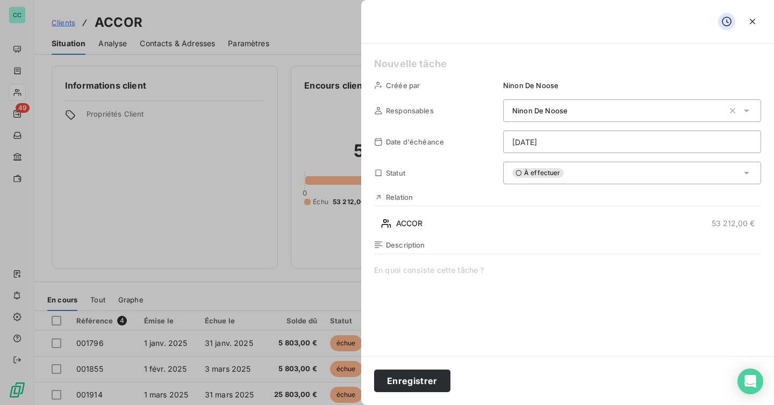
click at [596, 134] on html "CC 49 Clients ACCOR Situation Analyse Contacts & Adresses Paramètres Actions In…" at bounding box center [387, 202] width 774 height 405
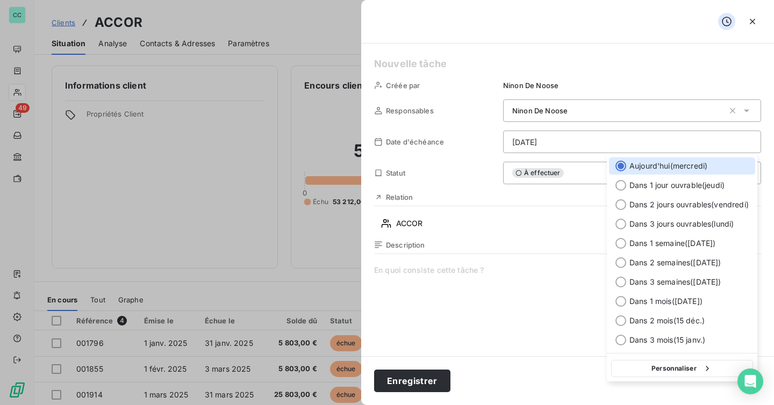
click at [596, 134] on html "CC 49 Clients ACCOR Situation Analyse Contacts & Adresses Paramètres Actions In…" at bounding box center [387, 202] width 774 height 405
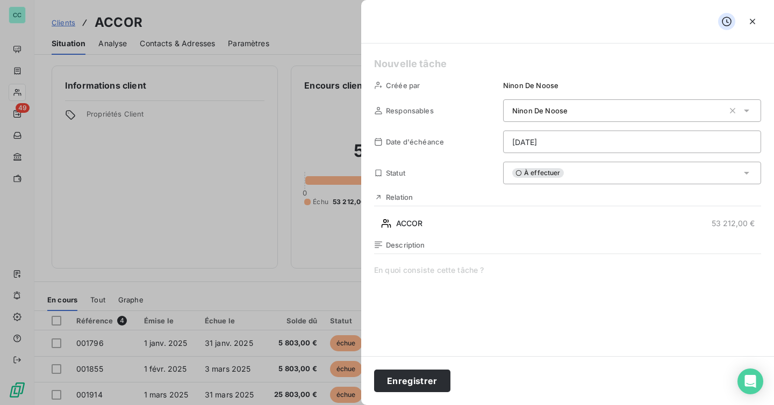
click at [412, 267] on span at bounding box center [567, 368] width 387 height 206
click at [752, 30] on button "button" at bounding box center [752, 21] width 17 height 17
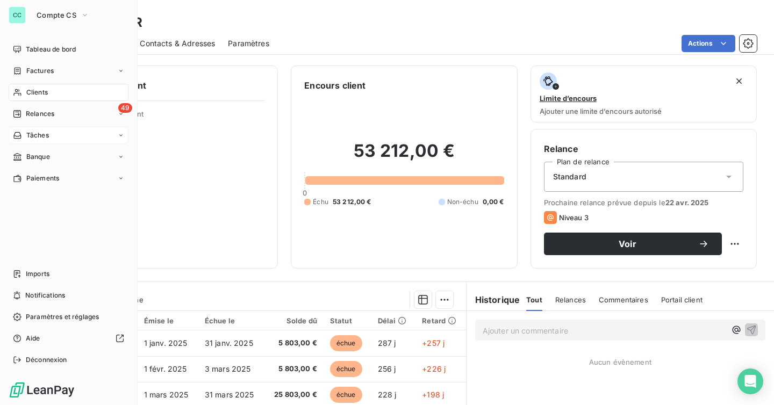
click at [48, 141] on div "Tâches" at bounding box center [69, 135] width 120 height 17
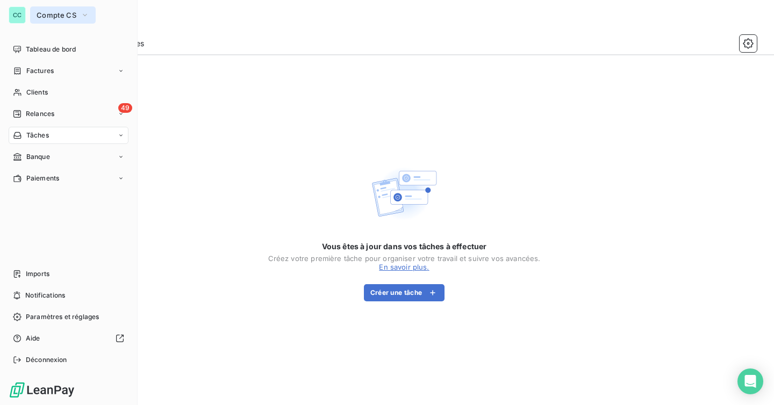
click at [51, 8] on button "Compte CS" at bounding box center [63, 14] width 66 height 17
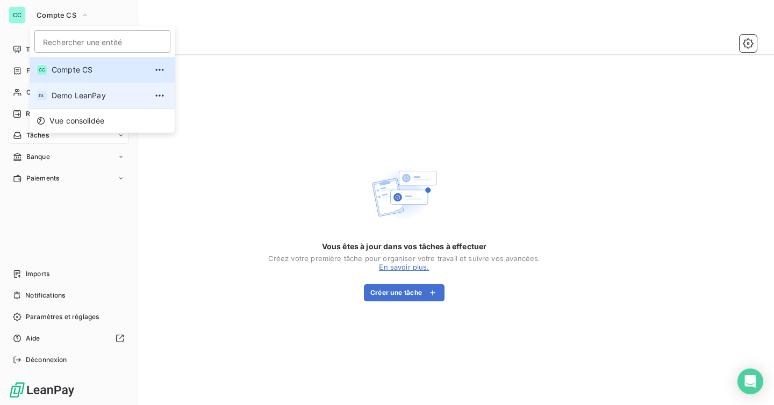
click at [77, 94] on span "Demo LeanPay" at bounding box center [99, 95] width 95 height 11
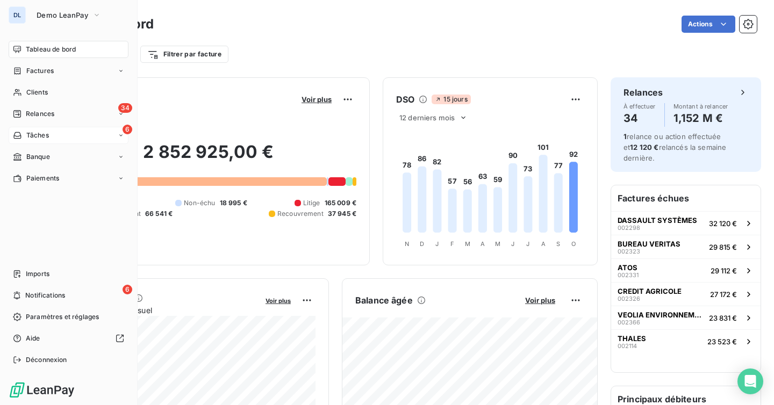
click at [23, 137] on div "Tâches" at bounding box center [31, 136] width 36 height 10
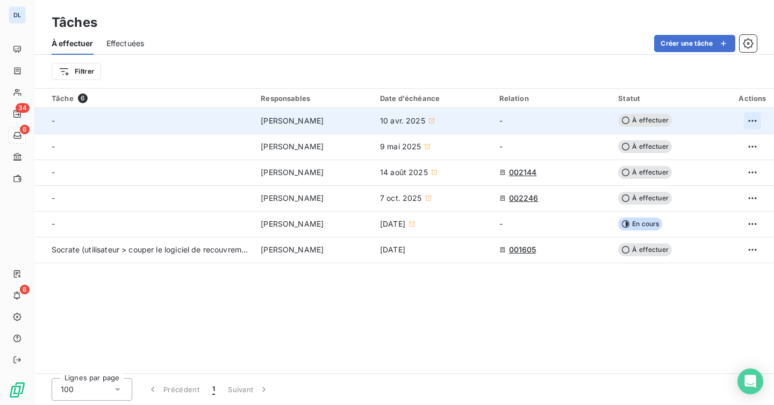
click at [754, 123] on html "DL 34 6 6 Tâches À effectuer Effectuées Créer une tâche Filtrer Tâche 6 Respons…" at bounding box center [387, 202] width 774 height 405
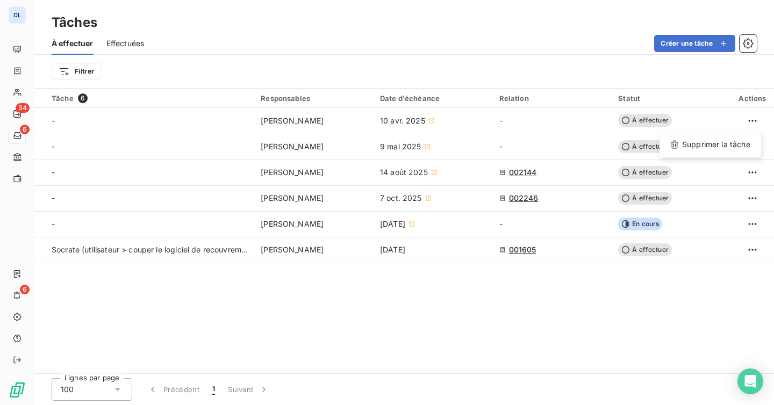
click at [719, 111] on html "DL 34 6 6 Tâches À effectuer Effectuées Créer une tâche Filtrer Tâche 6 Respons…" at bounding box center [387, 202] width 774 height 405
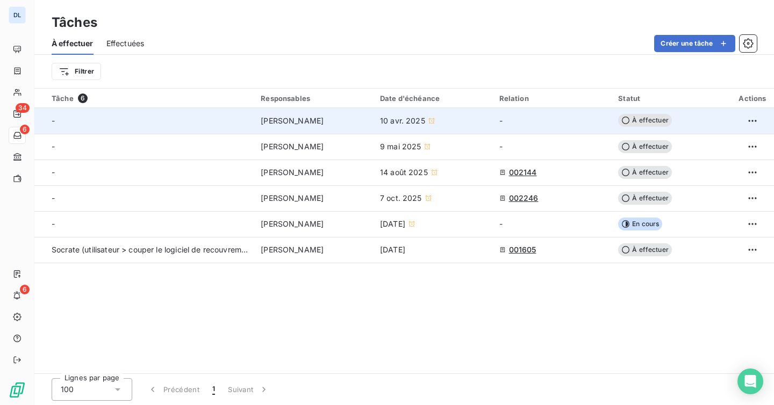
click at [535, 123] on td "-" at bounding box center [552, 121] width 119 height 26
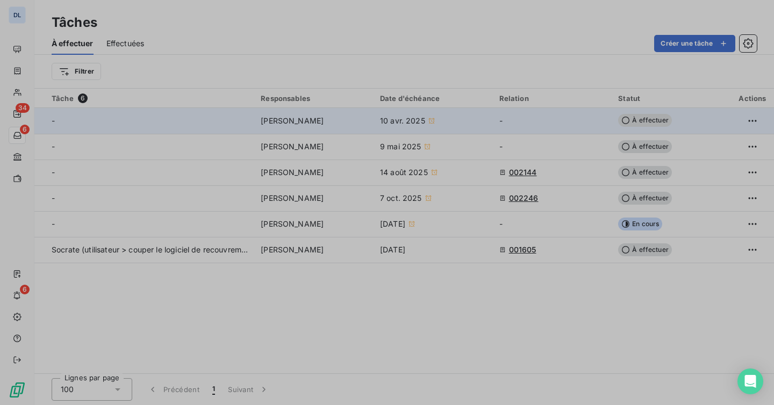
type input "[DATE]"
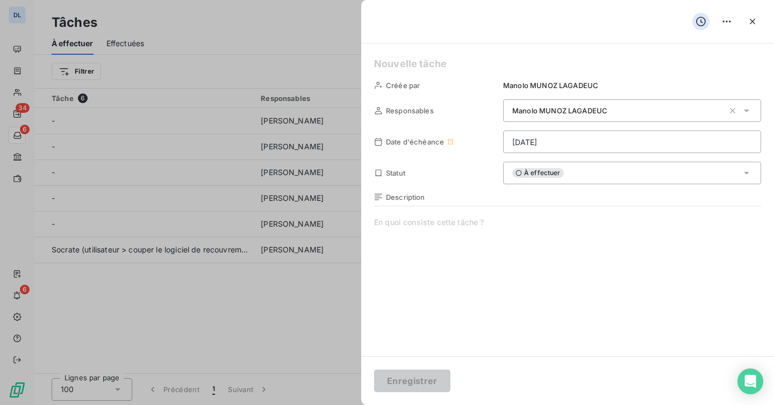
click at [571, 168] on div "À effectuer" at bounding box center [632, 173] width 258 height 23
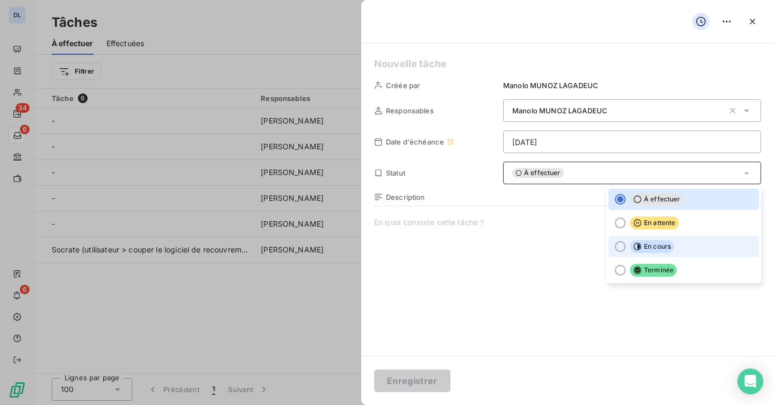
click at [622, 239] on li "En cours" at bounding box center [684, 247] width 151 height 22
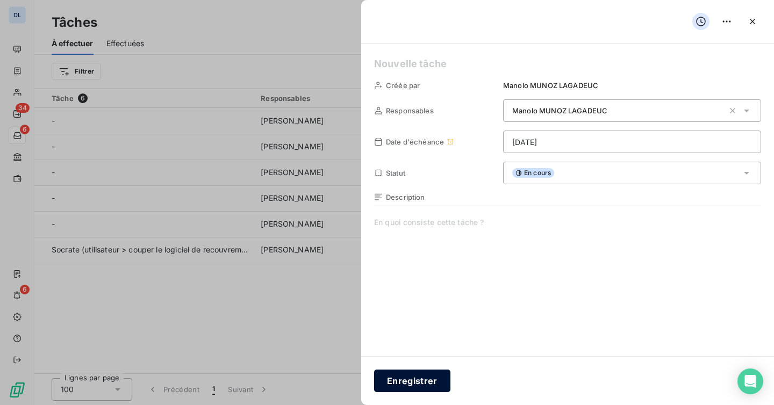
click at [392, 380] on button "Enregistrer" at bounding box center [412, 381] width 76 height 23
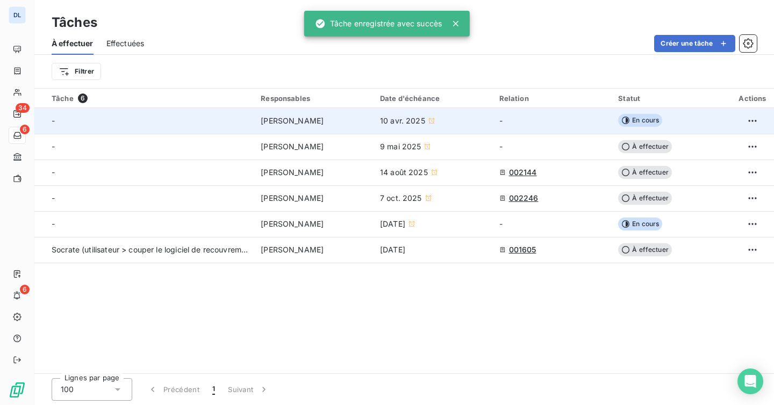
click at [567, 119] on td "-" at bounding box center [552, 121] width 119 height 26
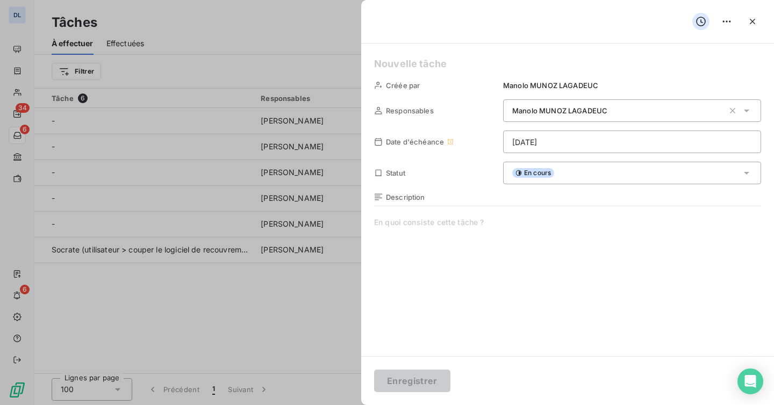
click at [577, 170] on div "En cours" at bounding box center [632, 173] width 258 height 23
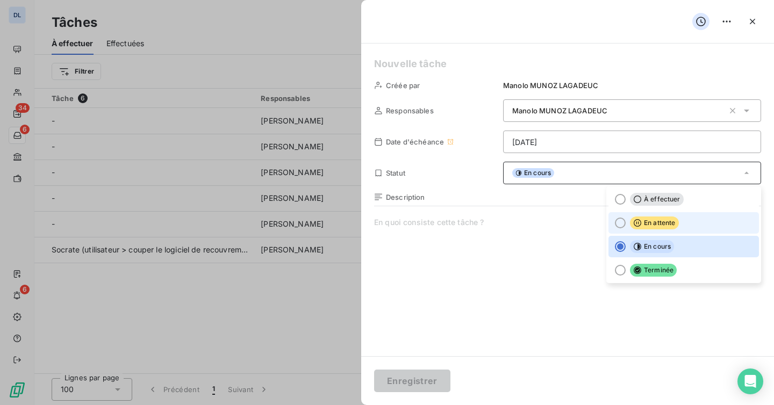
click at [618, 226] on div at bounding box center [620, 223] width 11 height 11
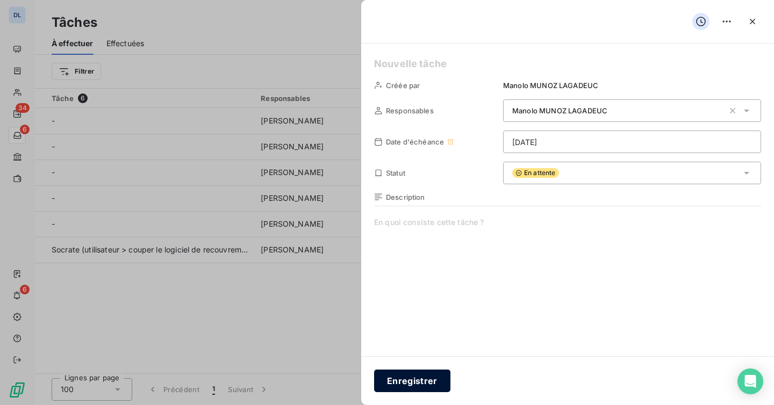
click at [416, 380] on button "Enregistrer" at bounding box center [412, 381] width 76 height 23
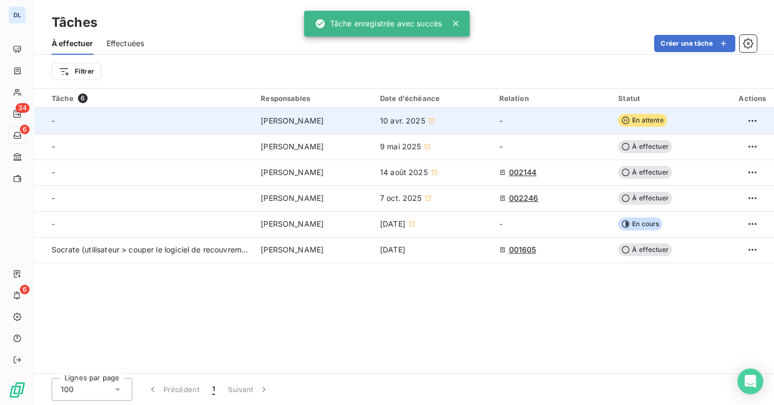
click at [565, 112] on td "-" at bounding box center [552, 121] width 119 height 26
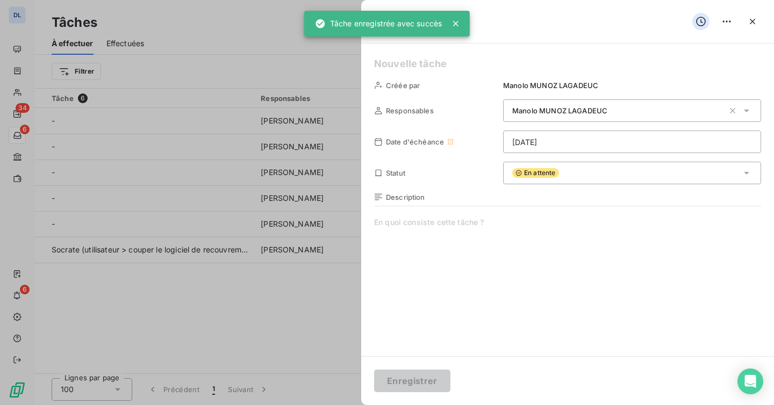
click at [572, 170] on div "En attente" at bounding box center [632, 173] width 258 height 23
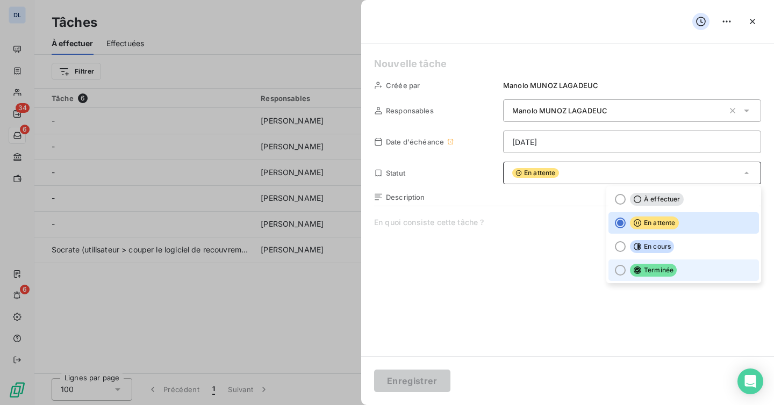
click at [619, 267] on div at bounding box center [620, 270] width 11 height 11
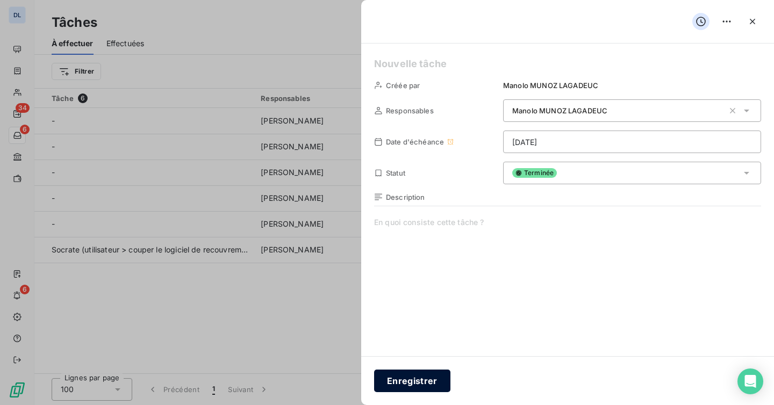
click at [425, 376] on button "Enregistrer" at bounding box center [412, 381] width 76 height 23
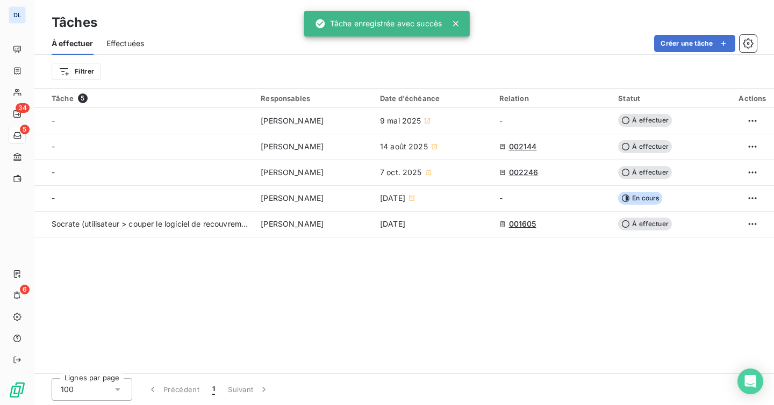
click at [139, 46] on span "Effectuées" at bounding box center [125, 43] width 38 height 11
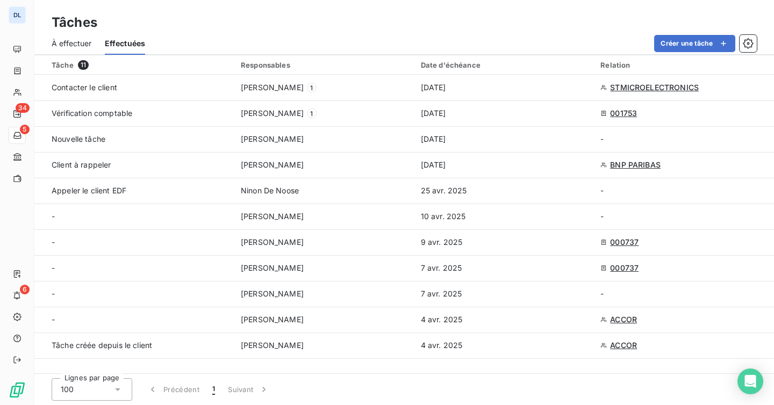
click at [83, 43] on span "À effectuer" at bounding box center [72, 43] width 40 height 11
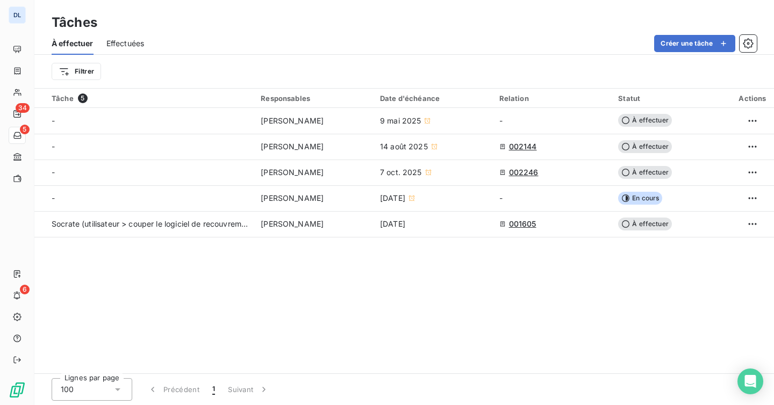
click at [131, 50] on div "Effectuées" at bounding box center [125, 43] width 38 height 23
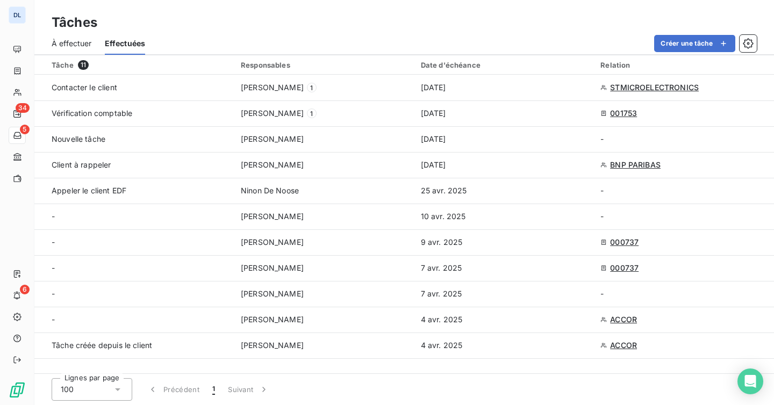
click at [70, 39] on span "À effectuer" at bounding box center [72, 43] width 40 height 11
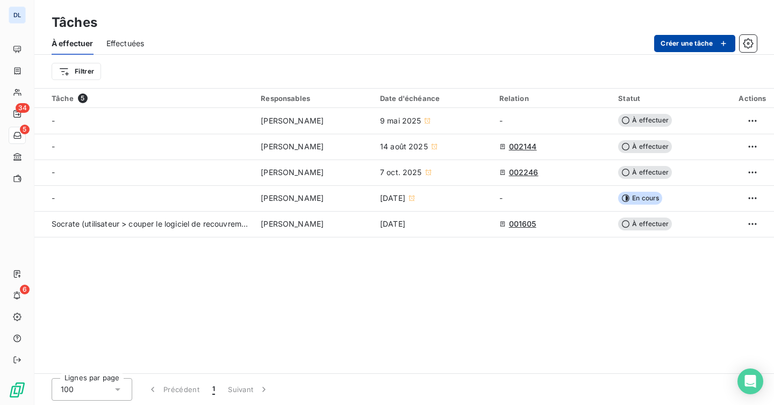
click at [685, 47] on button "Créer une tâche" at bounding box center [694, 43] width 81 height 17
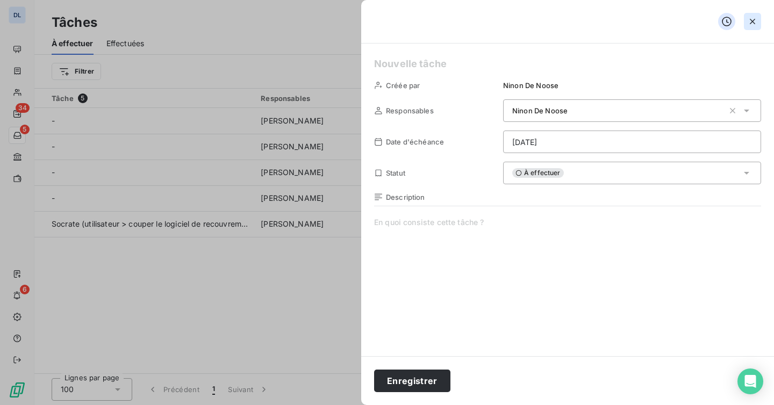
click at [756, 26] on icon "button" at bounding box center [752, 21] width 11 height 11
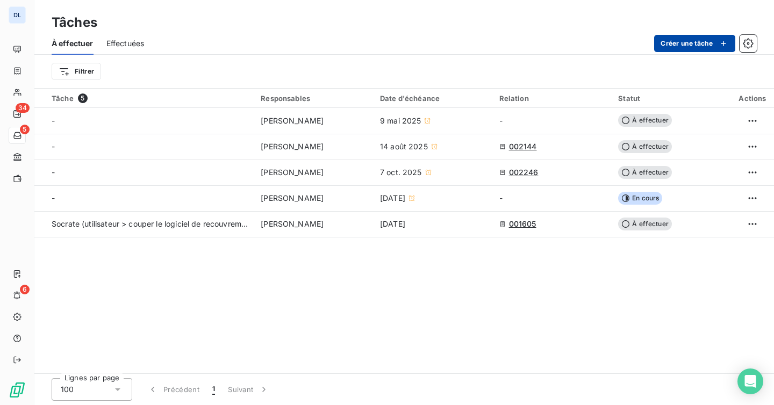
click at [701, 45] on button "Créer une tâche" at bounding box center [694, 43] width 81 height 17
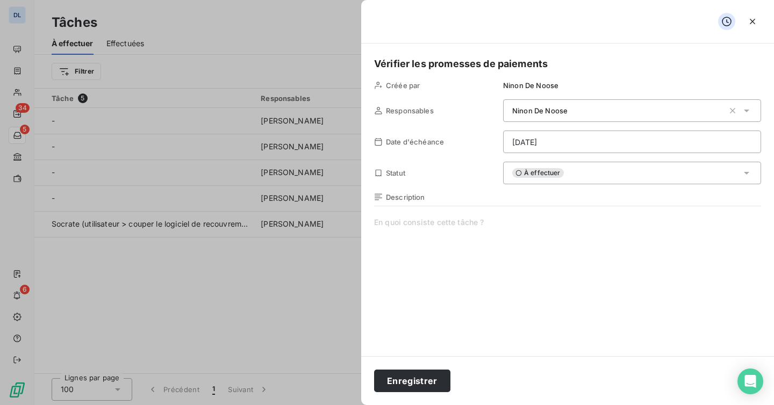
click at [462, 222] on span at bounding box center [567, 320] width 387 height 206
click at [409, 381] on button "Enregistrer" at bounding box center [412, 381] width 76 height 23
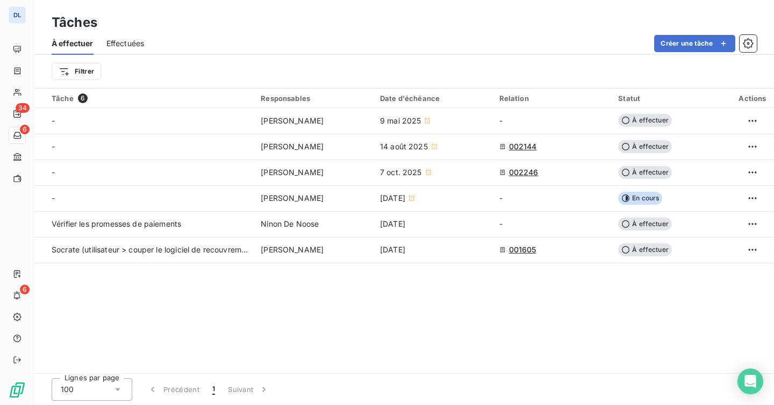
click at [430, 99] on div "Date d'échéance" at bounding box center [433, 98] width 106 height 9
click at [413, 292] on div "Tâche 6 Responsables Date d'échéance Relation Statut Actions - [PERSON_NAME] [D…" at bounding box center [404, 231] width 740 height 285
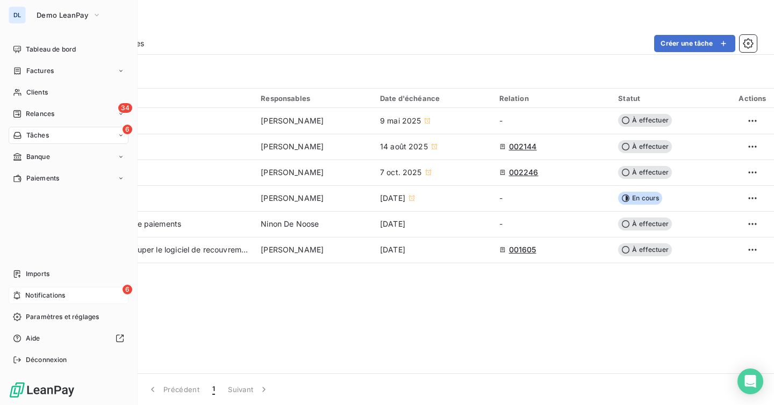
click at [18, 297] on icon at bounding box center [17, 295] width 8 height 9
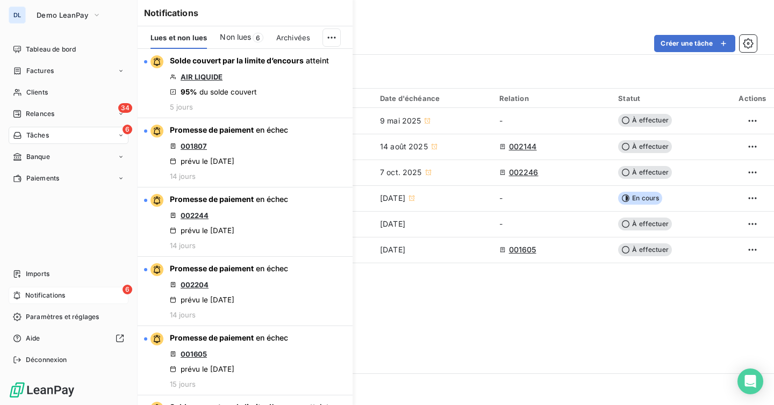
click at [18, 297] on icon at bounding box center [17, 295] width 8 height 9
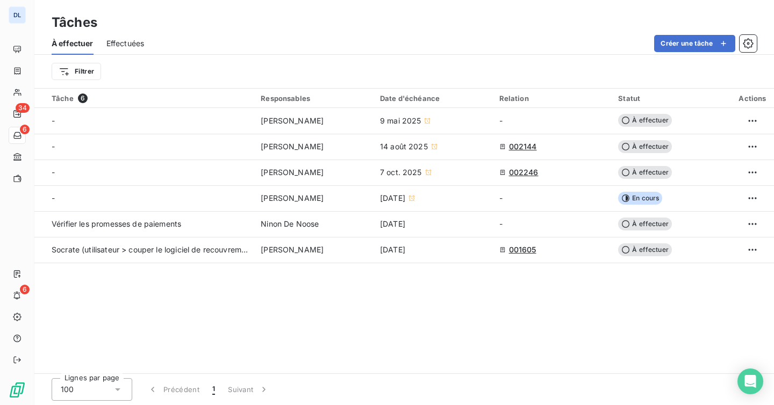
click at [414, 330] on div "Tâche 6 Responsables Date d'échéance Relation Statut Actions - [PERSON_NAME] [D…" at bounding box center [404, 231] width 740 height 285
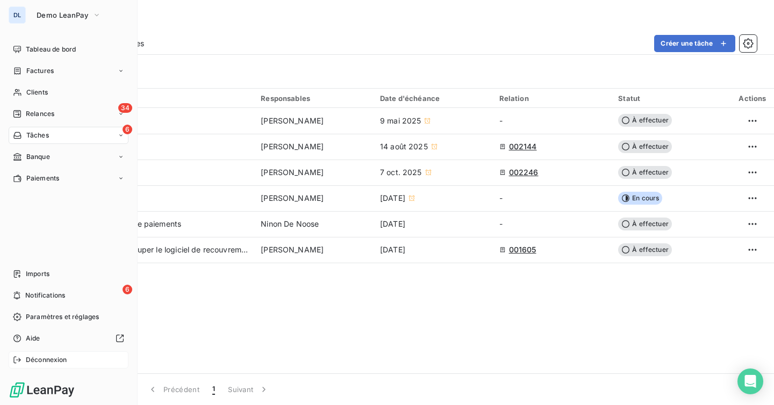
click at [19, 355] on div "Déconnexion" at bounding box center [69, 360] width 120 height 17
